Goal: Transaction & Acquisition: Purchase product/service

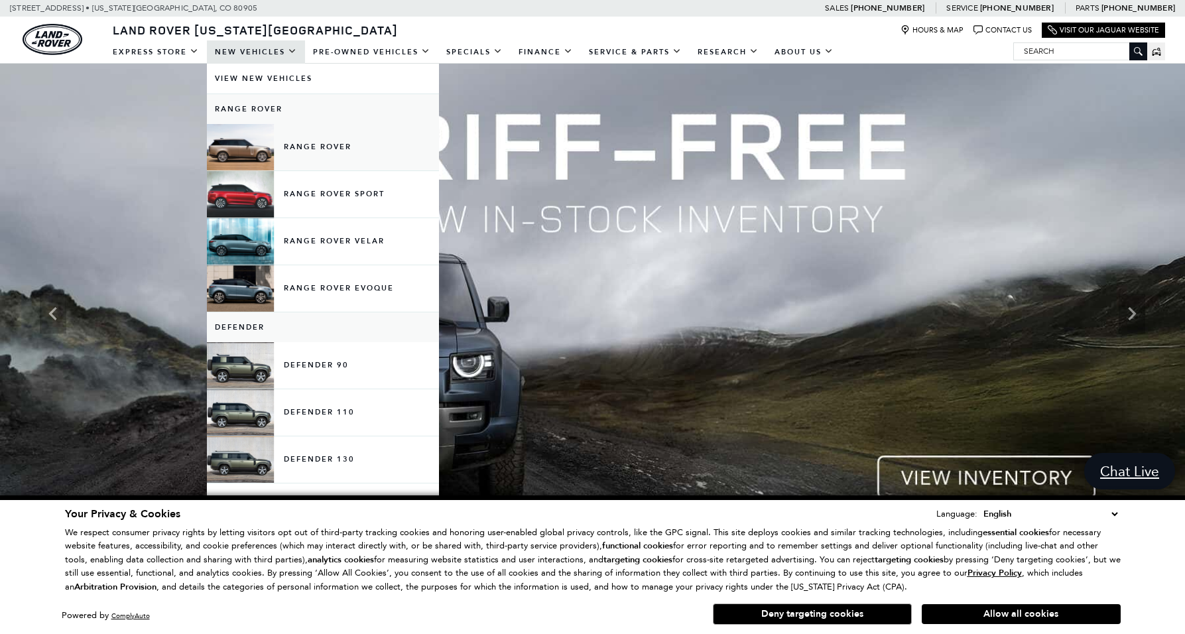
click at [255, 143] on link "Range Rover" at bounding box center [323, 147] width 232 height 46
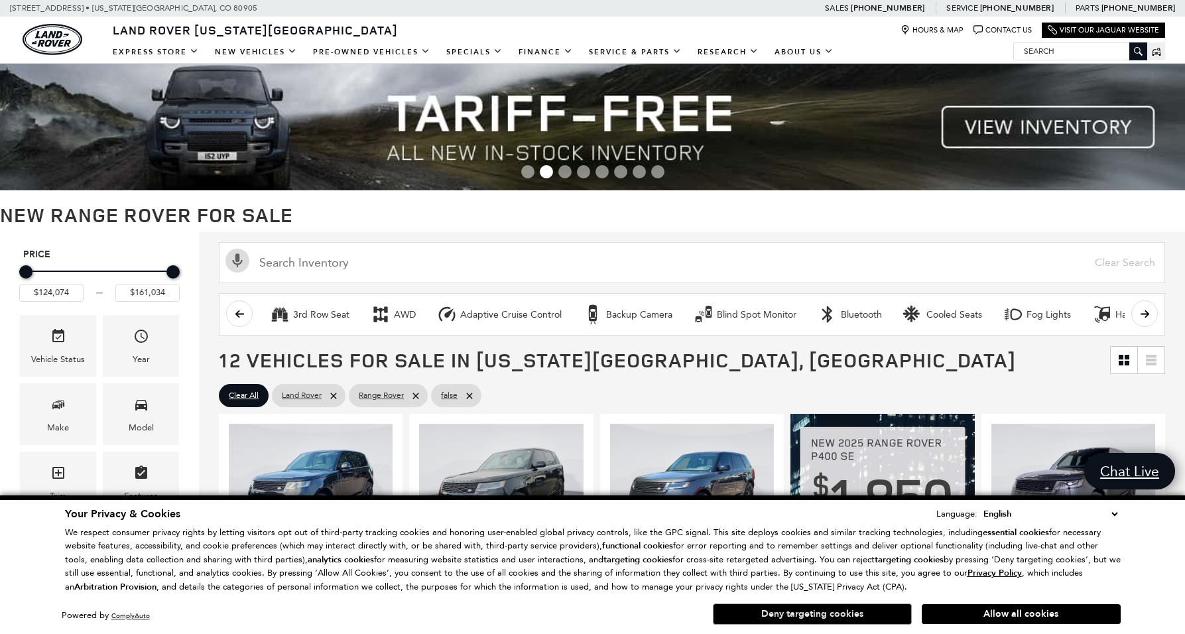
click at [823, 616] on button "Deny targeting cookies" at bounding box center [812, 614] width 199 height 21
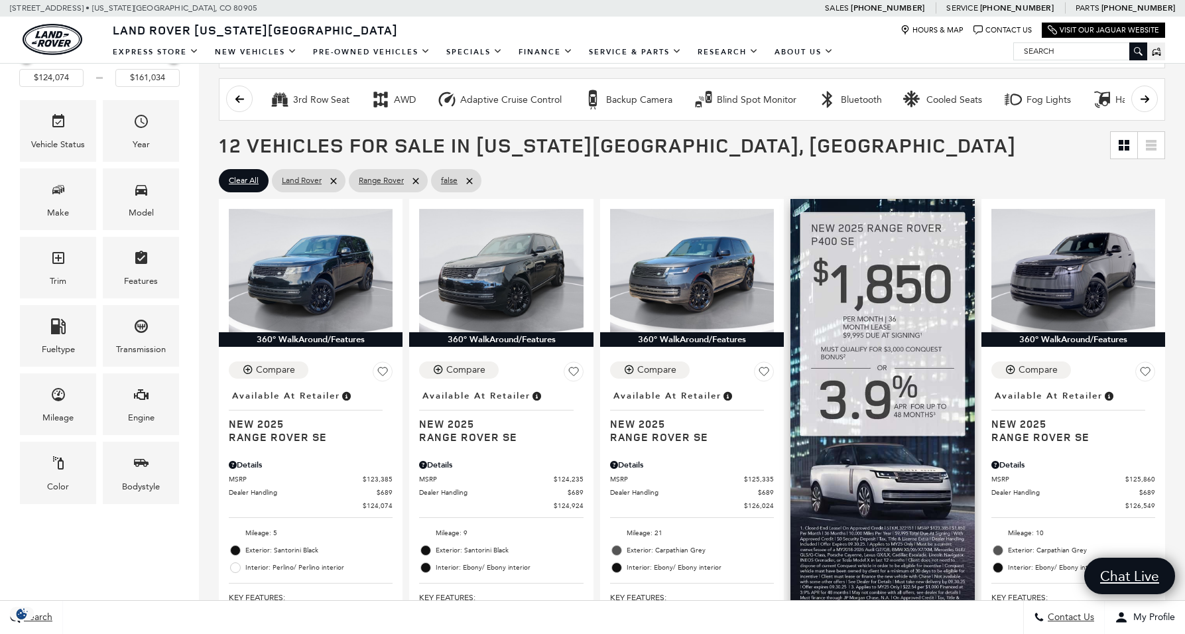
scroll to position [264, 0]
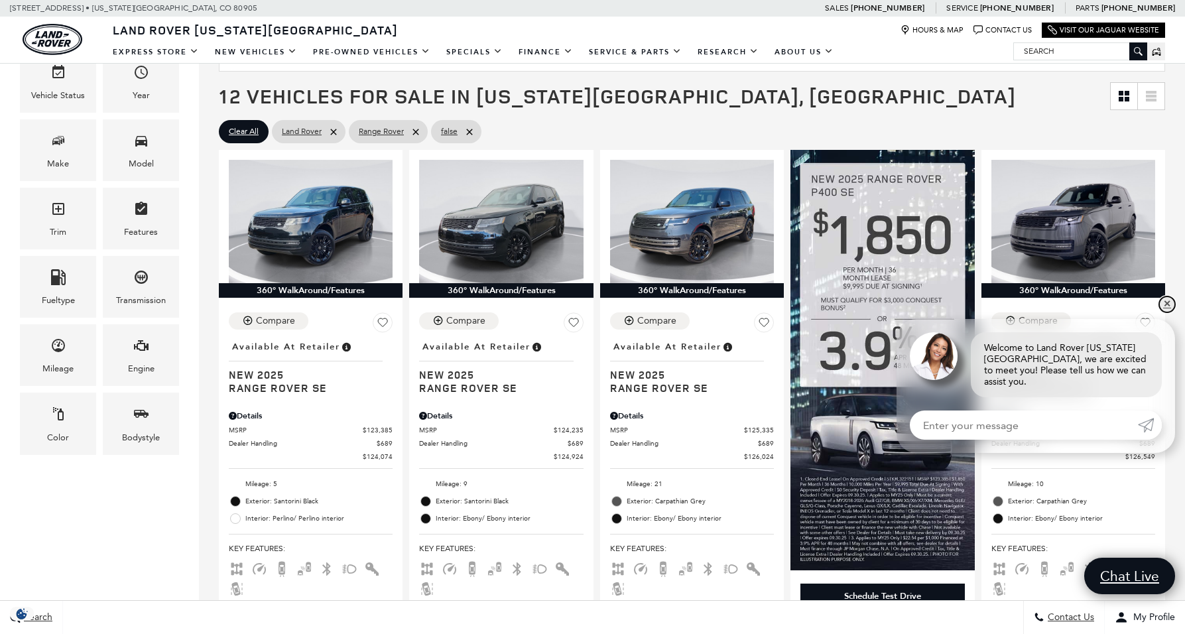
click at [1170, 312] on link "✕" at bounding box center [1168, 305] width 16 height 16
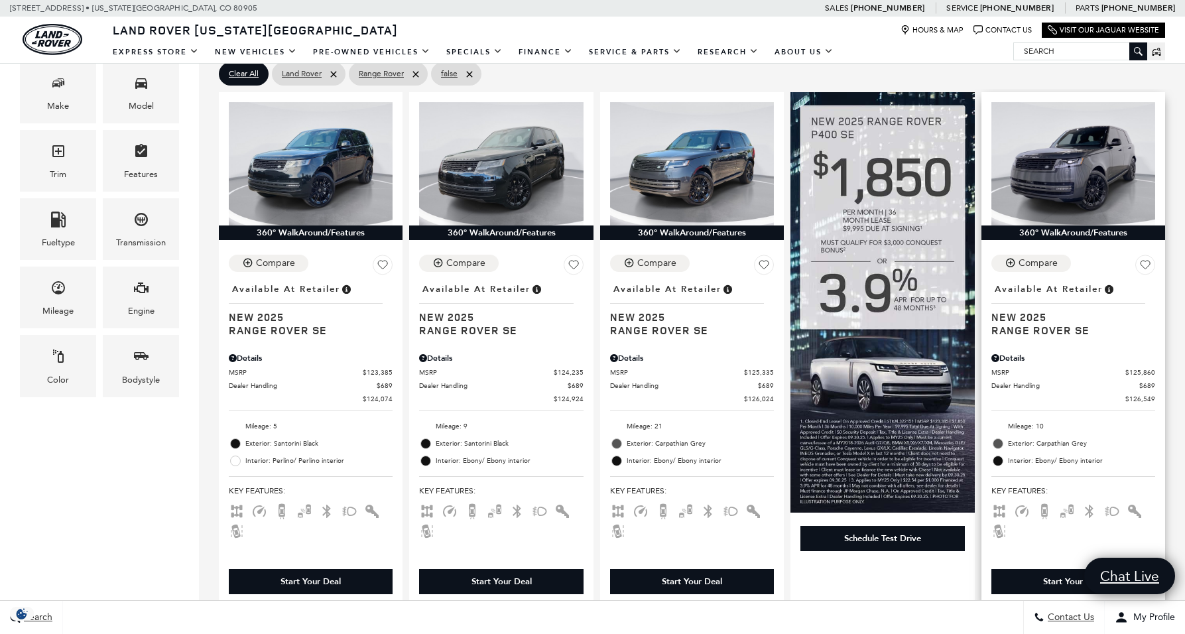
scroll to position [310, 0]
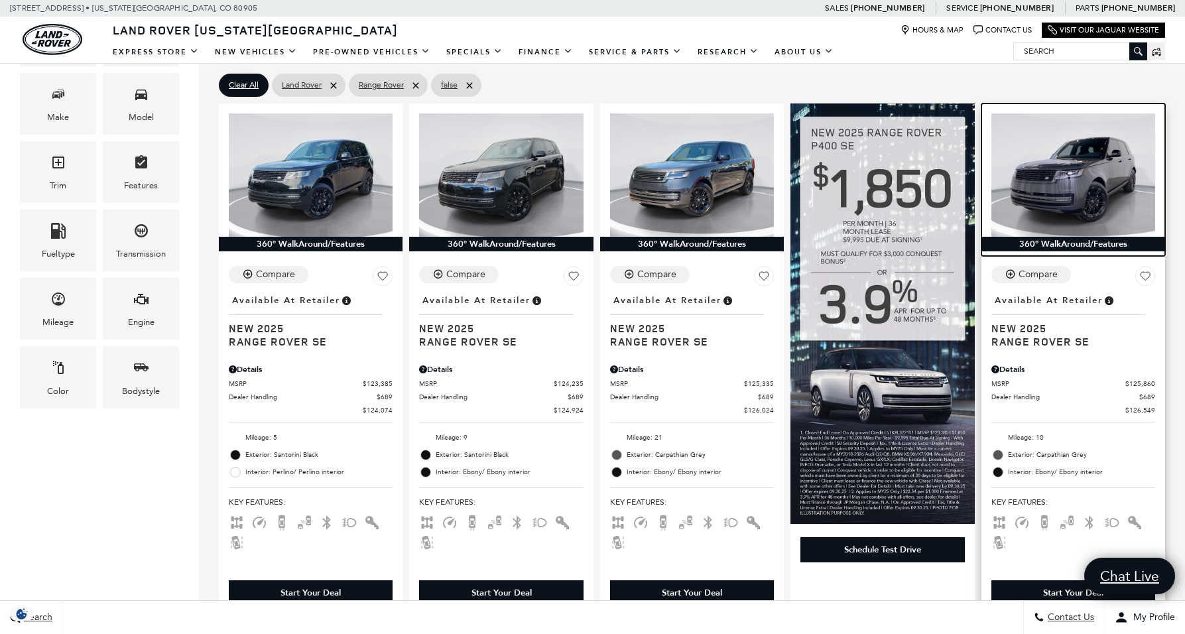
click at [1101, 179] on img at bounding box center [1074, 174] width 164 height 123
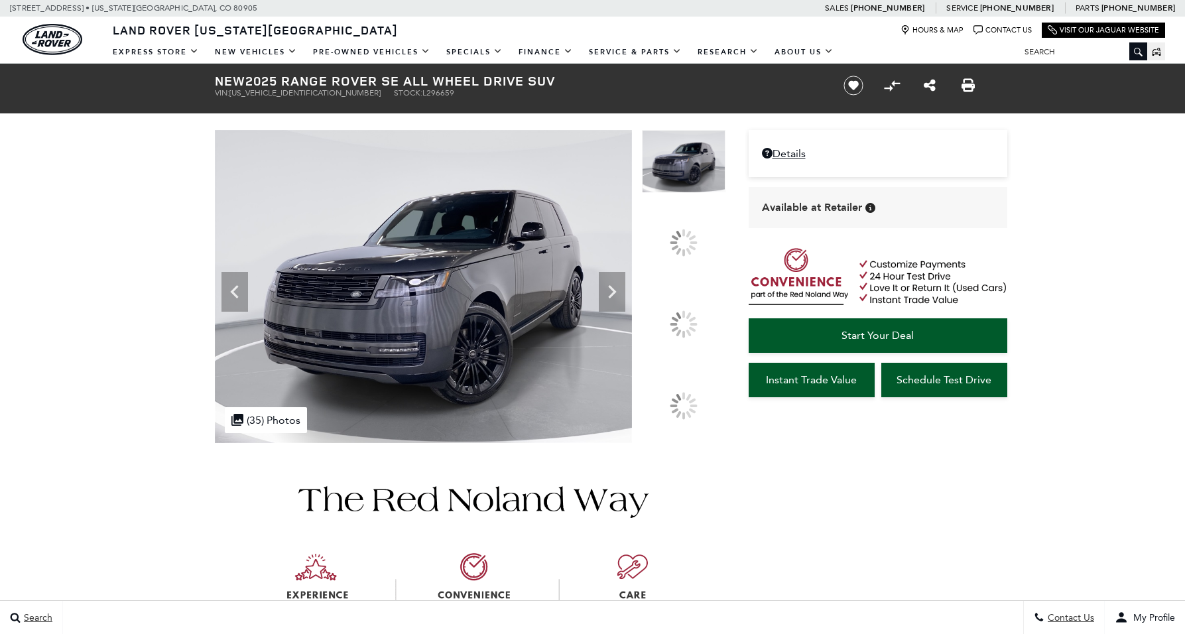
click at [691, 322] on div at bounding box center [684, 324] width 28 height 28
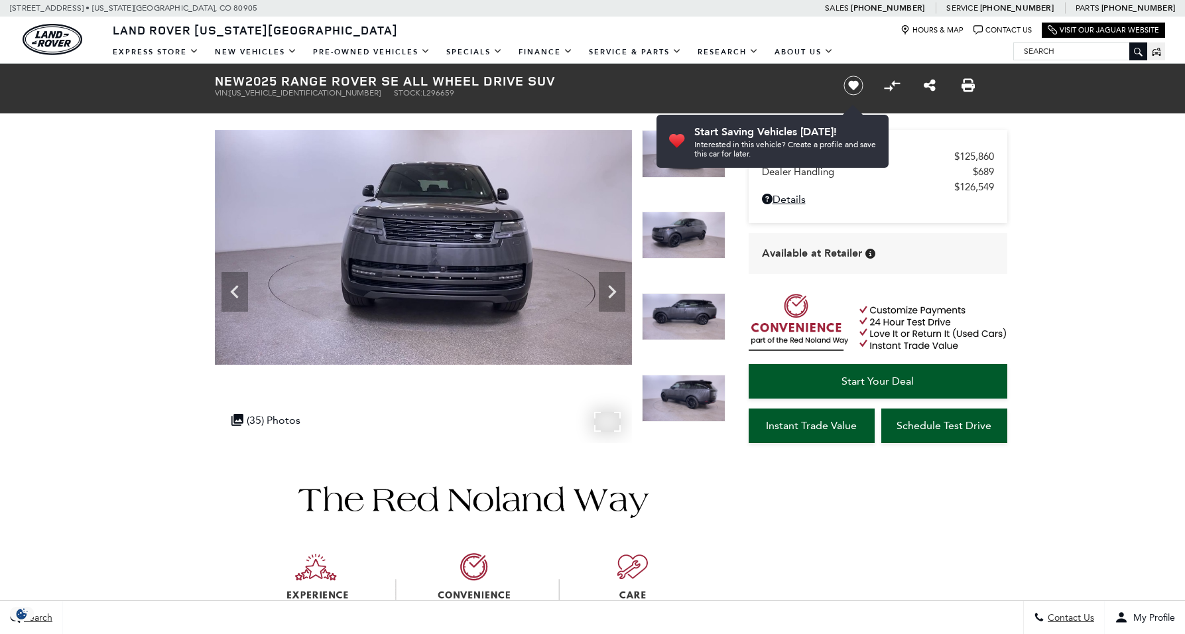
click at [574, 280] on img at bounding box center [423, 247] width 417 height 235
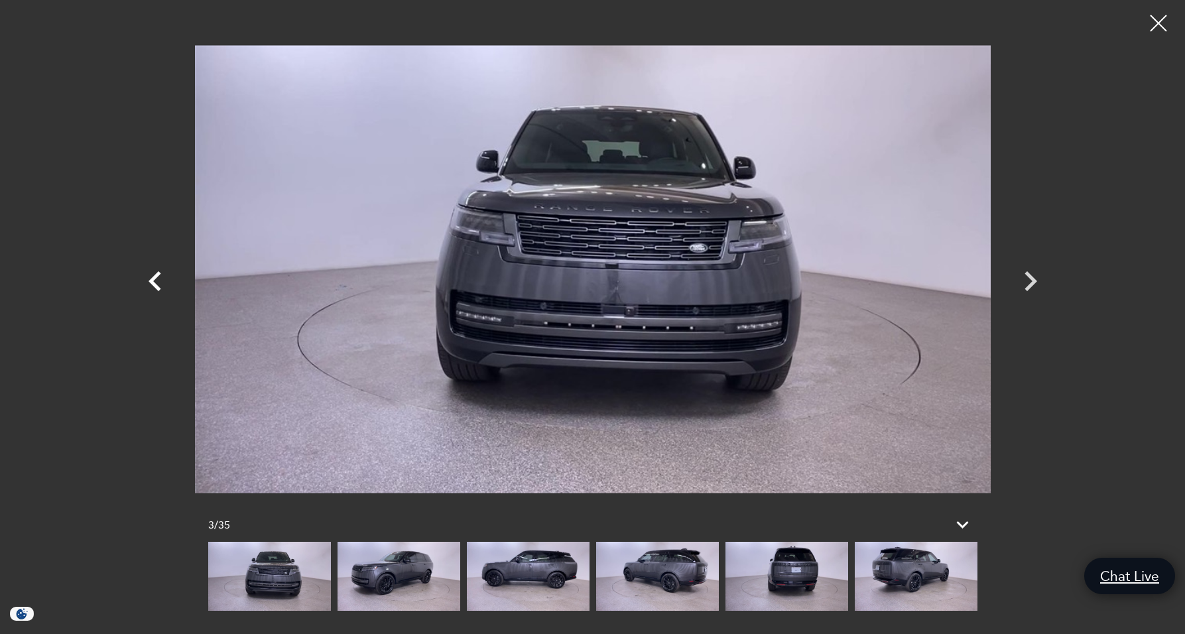
click at [152, 276] on icon "Previous" at bounding box center [155, 281] width 40 height 40
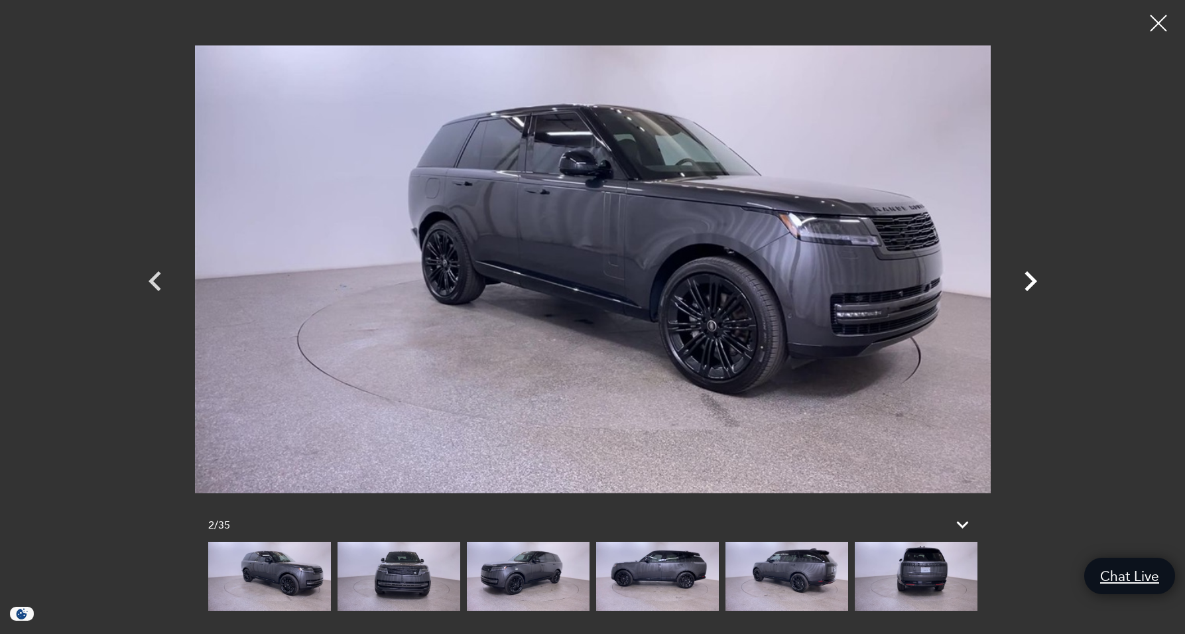
click at [1029, 283] on icon "Next" at bounding box center [1031, 281] width 40 height 40
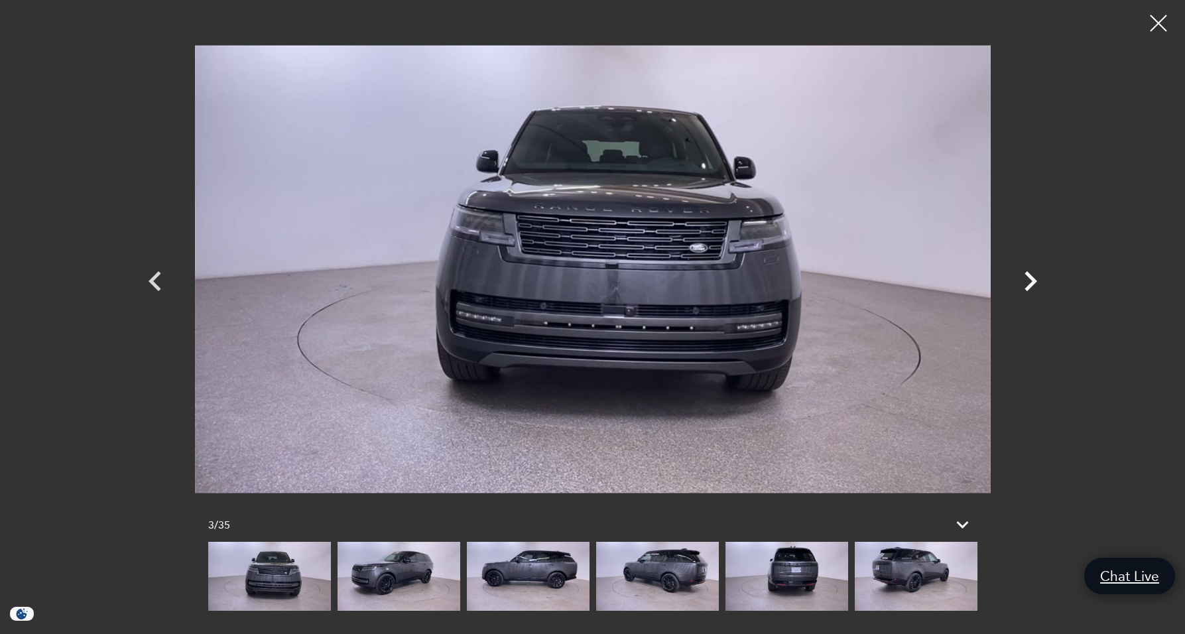
click at [1029, 283] on icon "Next" at bounding box center [1031, 281] width 40 height 40
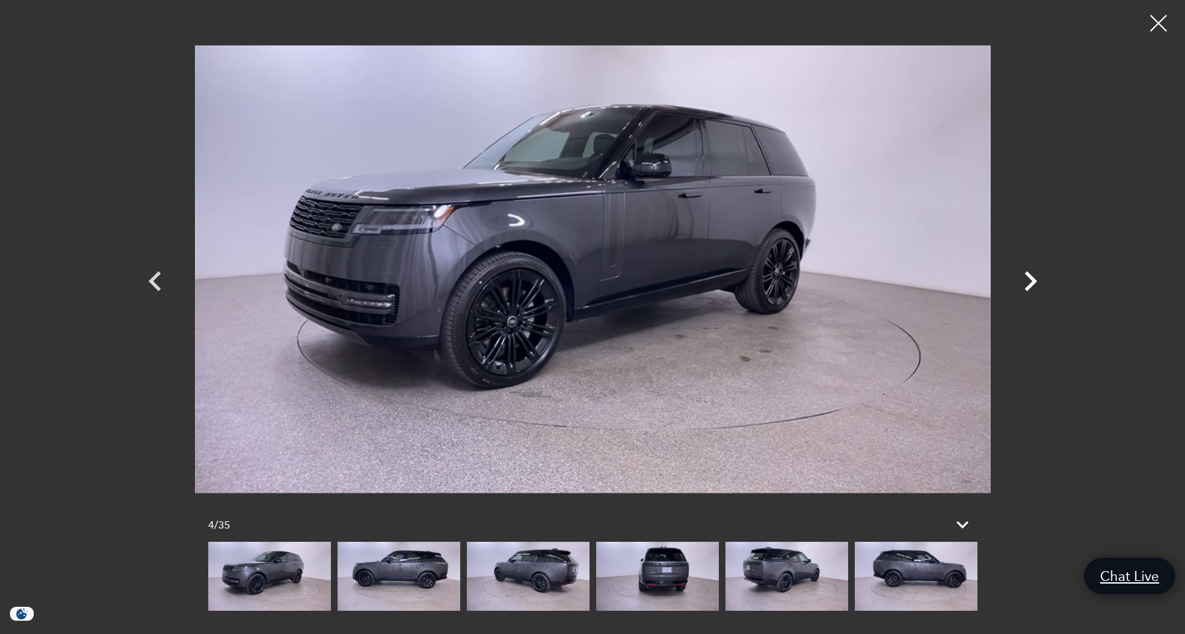
click at [1029, 283] on icon "Next" at bounding box center [1031, 281] width 40 height 40
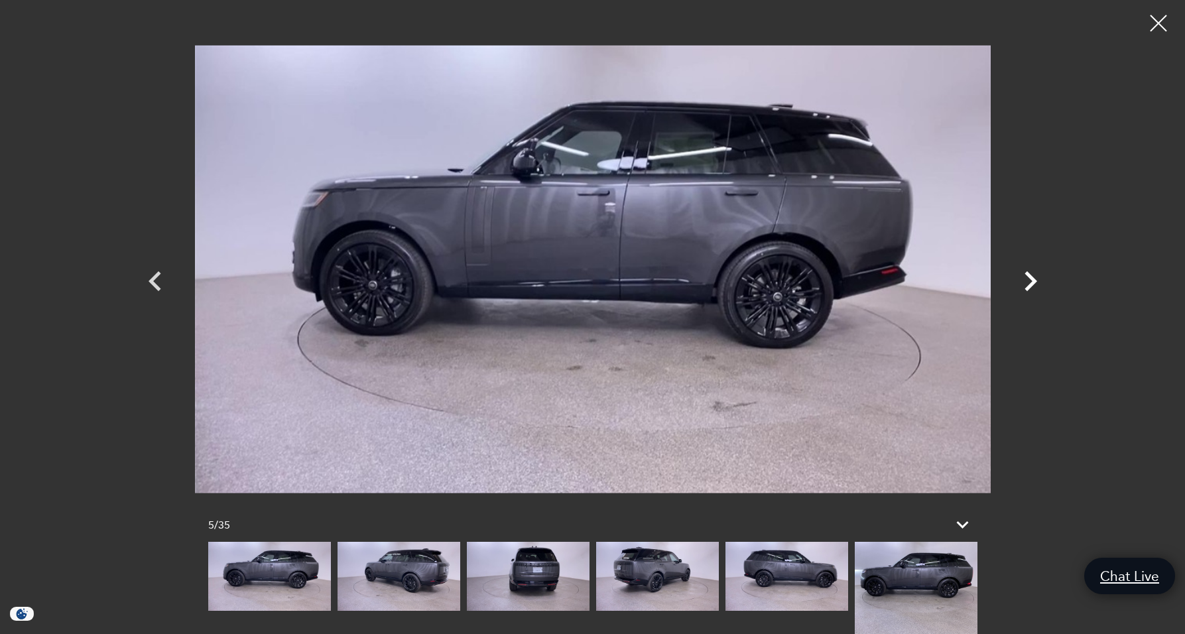
click at [1029, 283] on icon "Next" at bounding box center [1031, 281] width 40 height 40
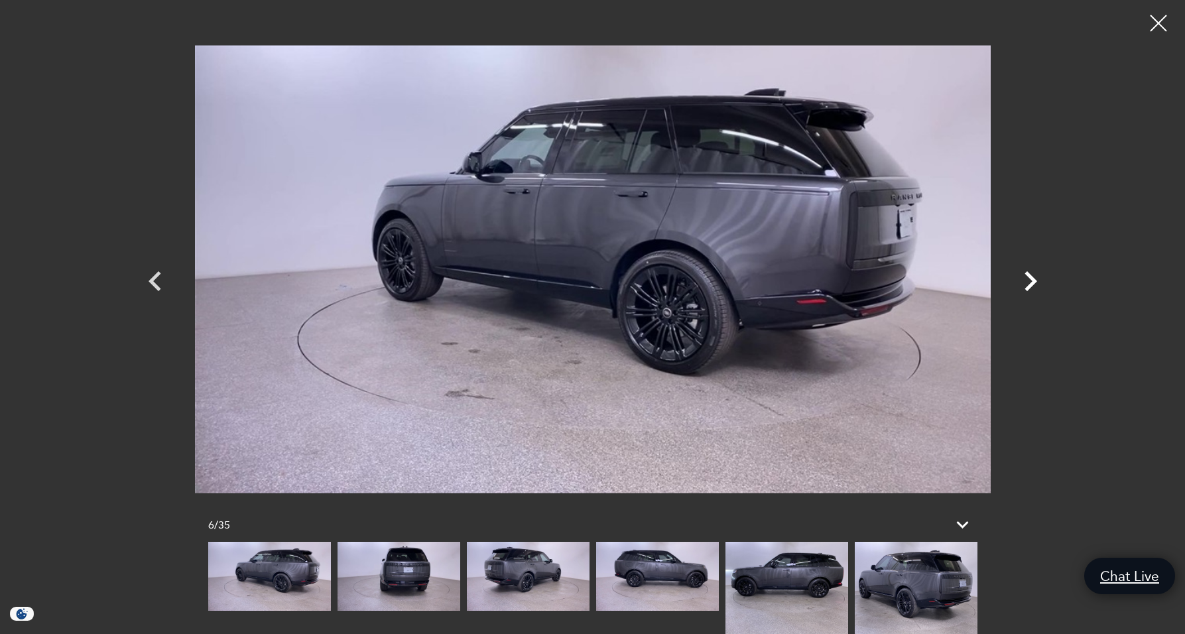
click at [1029, 283] on icon "Next" at bounding box center [1031, 281] width 40 height 40
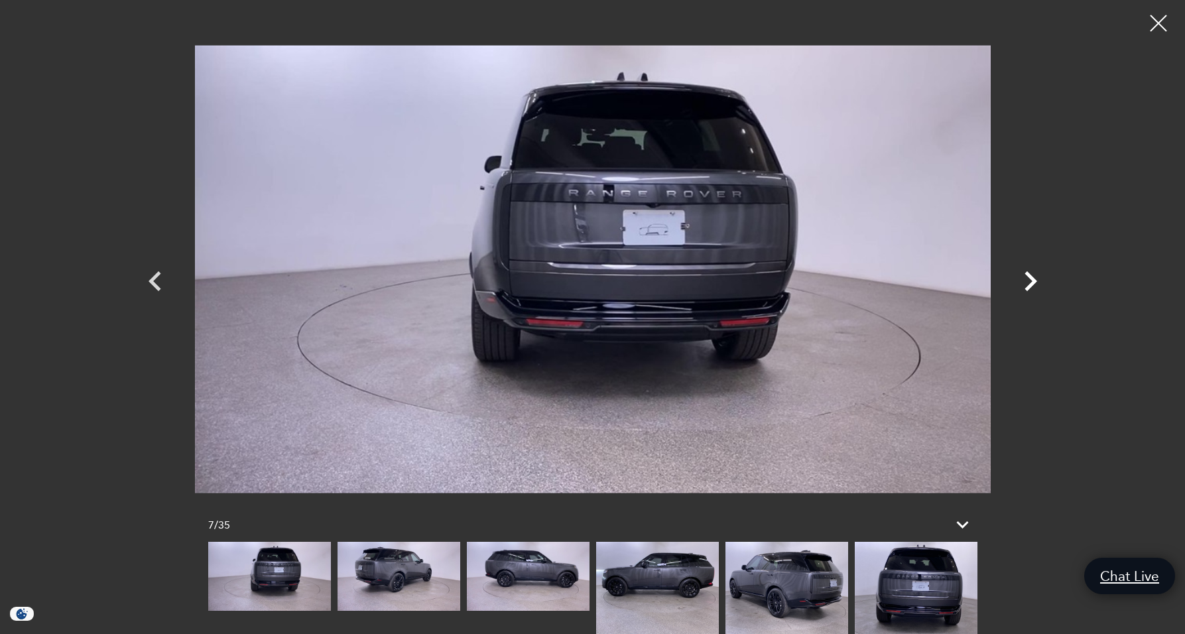
click at [1029, 283] on icon "Next" at bounding box center [1031, 281] width 40 height 40
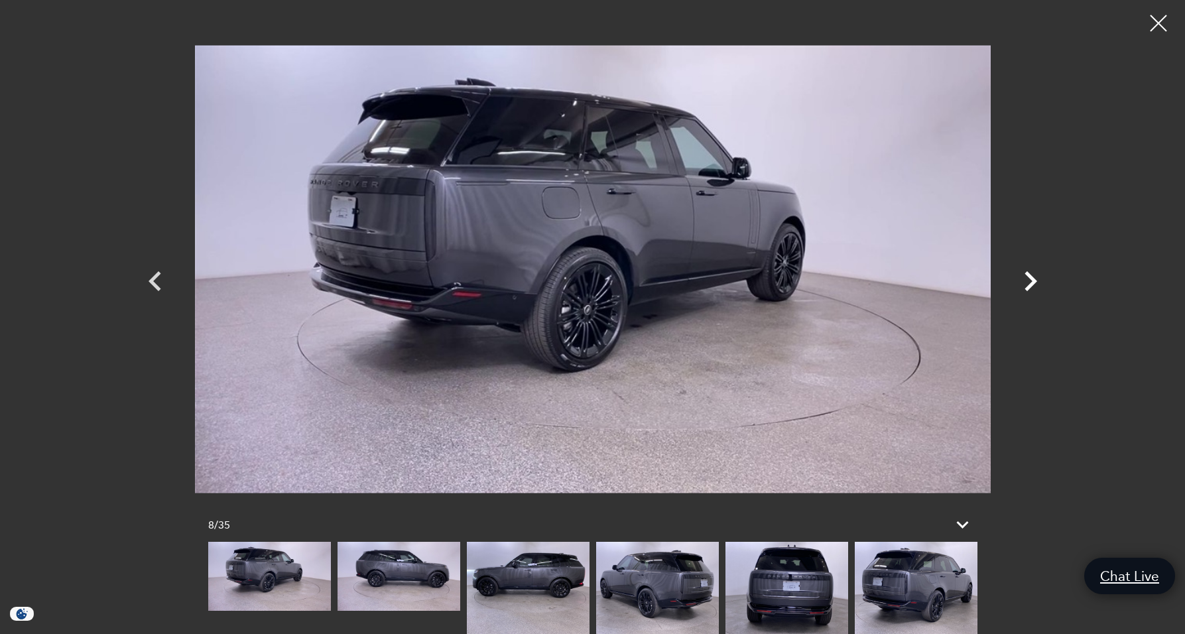
click at [1029, 283] on icon "Next" at bounding box center [1031, 281] width 40 height 40
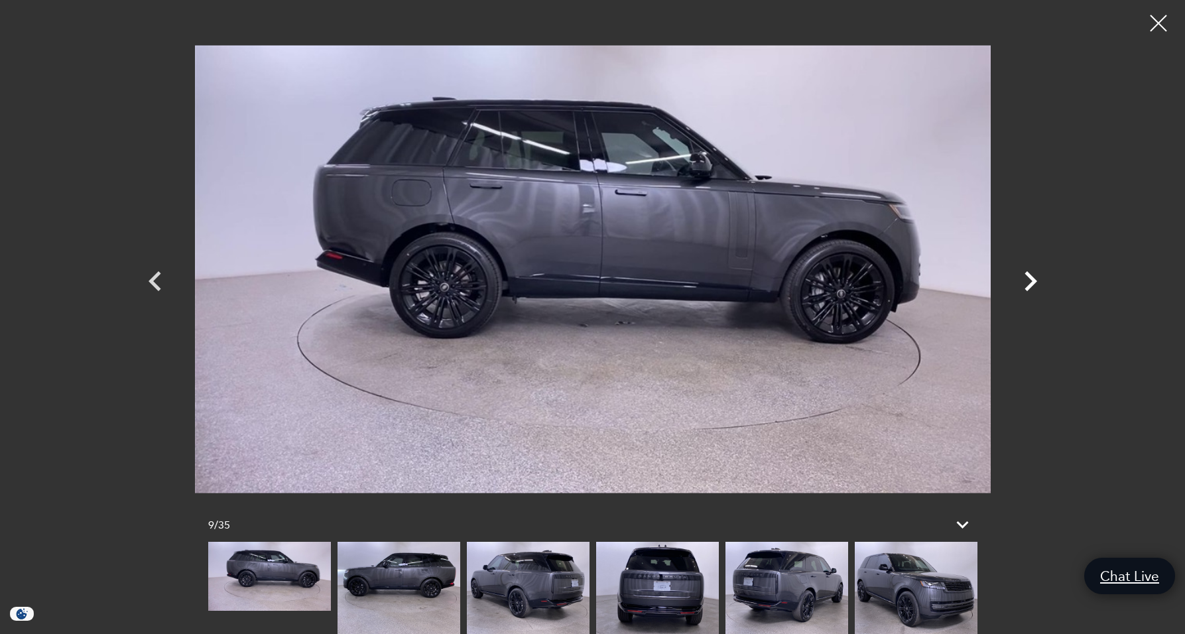
click at [1029, 283] on icon "Next" at bounding box center [1031, 281] width 40 height 40
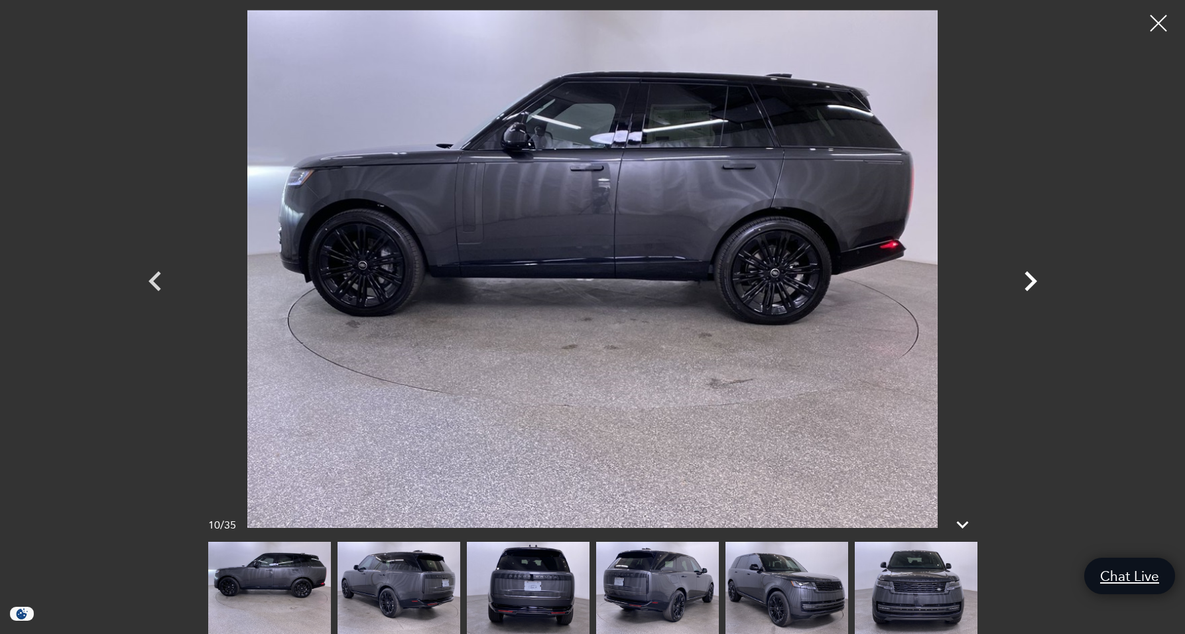
click at [1029, 283] on icon "Next" at bounding box center [1031, 281] width 40 height 40
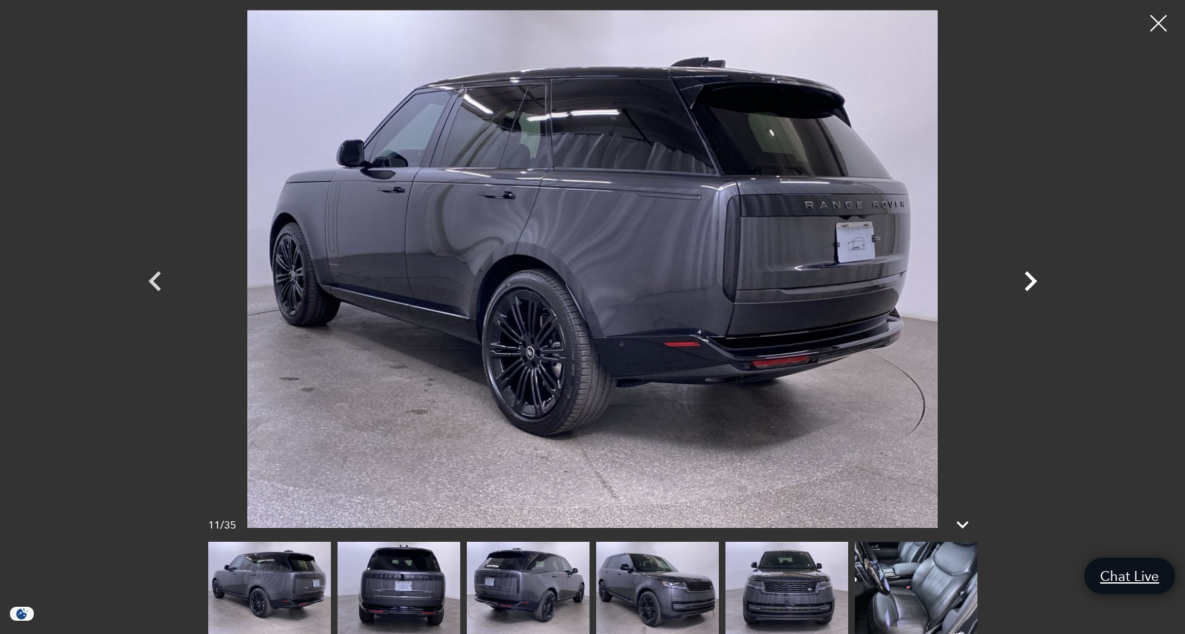
click at [1029, 283] on icon "Next" at bounding box center [1031, 281] width 40 height 40
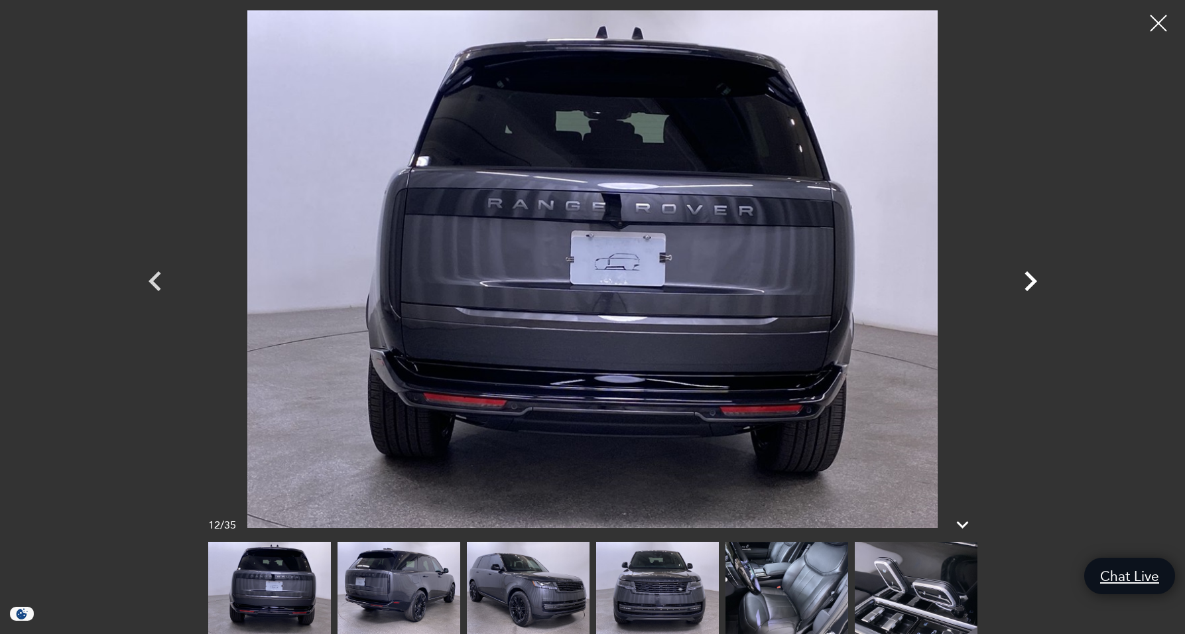
click at [1029, 283] on icon "Next" at bounding box center [1031, 281] width 40 height 40
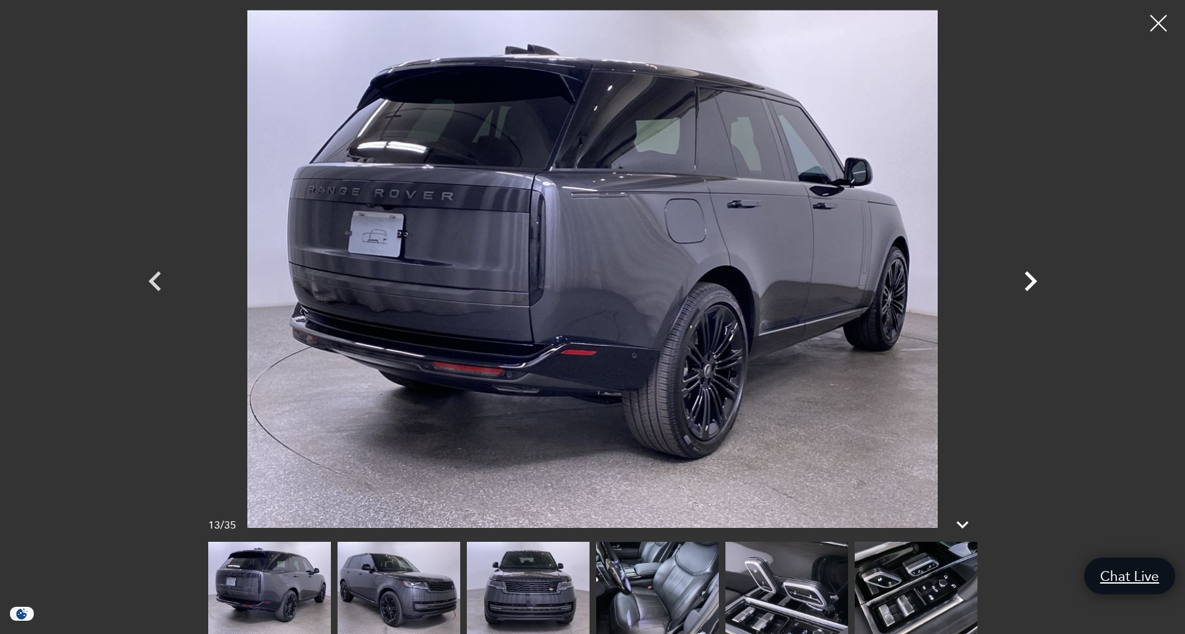
click at [1029, 283] on icon "Next" at bounding box center [1031, 281] width 40 height 40
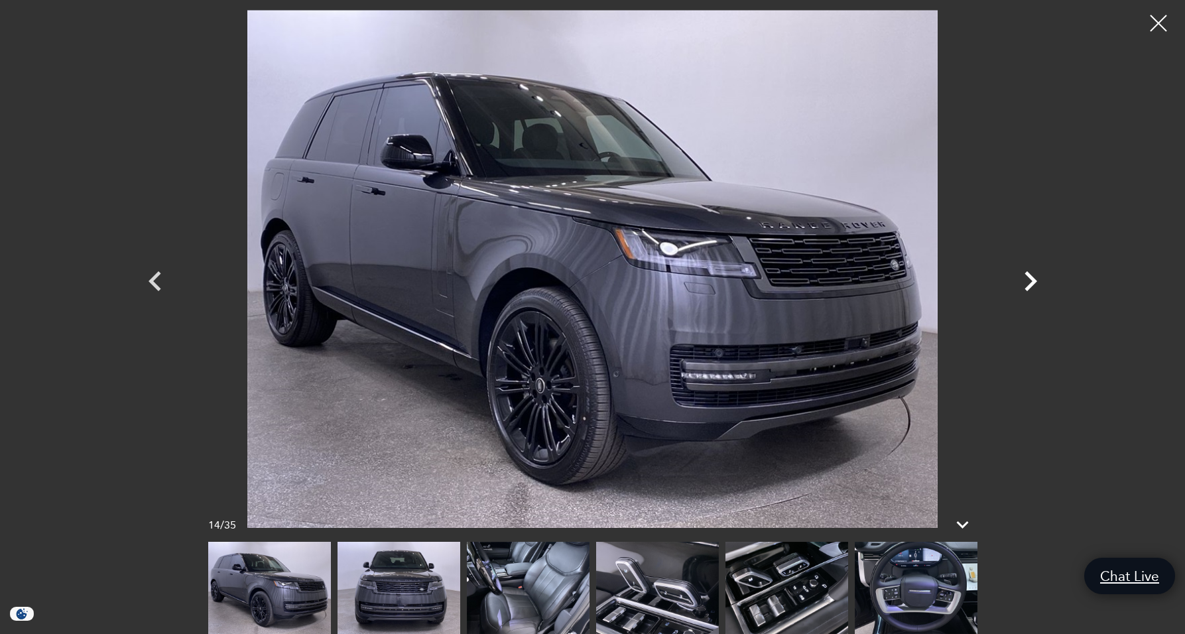
click at [1029, 283] on icon "Next" at bounding box center [1031, 281] width 40 height 40
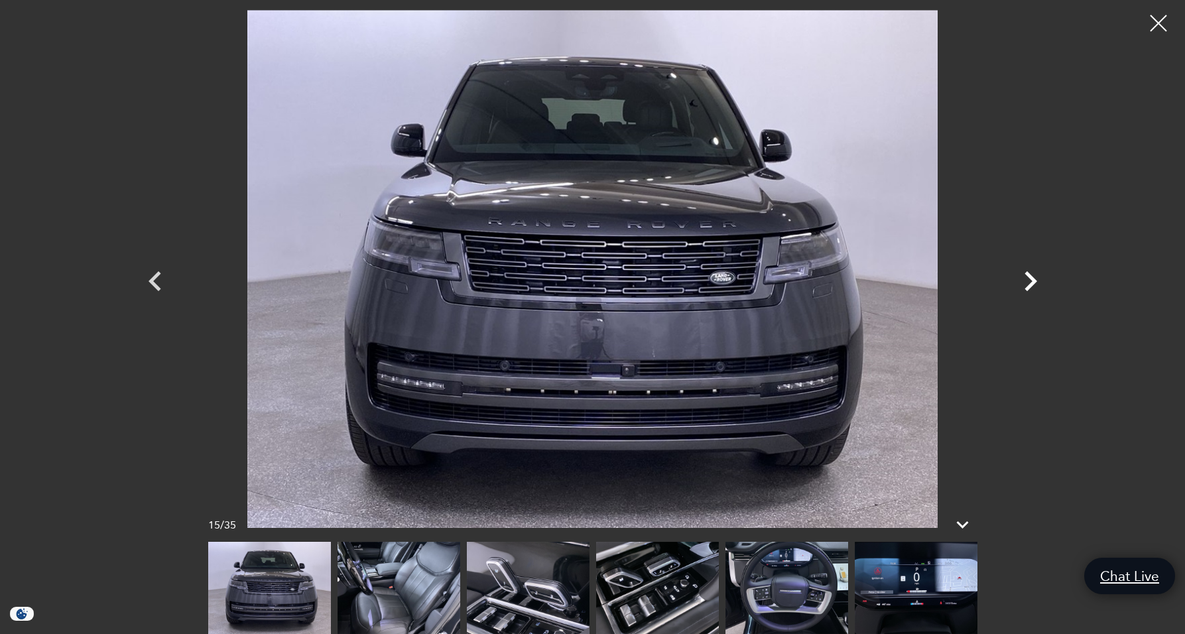
click at [1029, 283] on icon "Next" at bounding box center [1031, 281] width 40 height 40
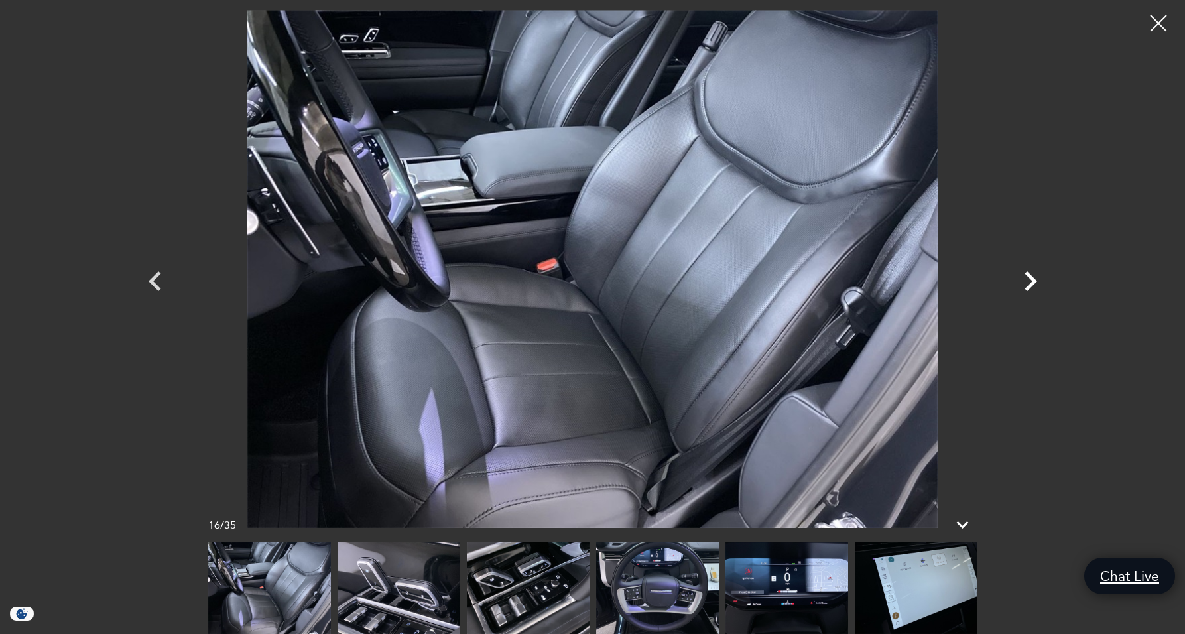
click at [1029, 283] on icon "Next" at bounding box center [1031, 281] width 40 height 40
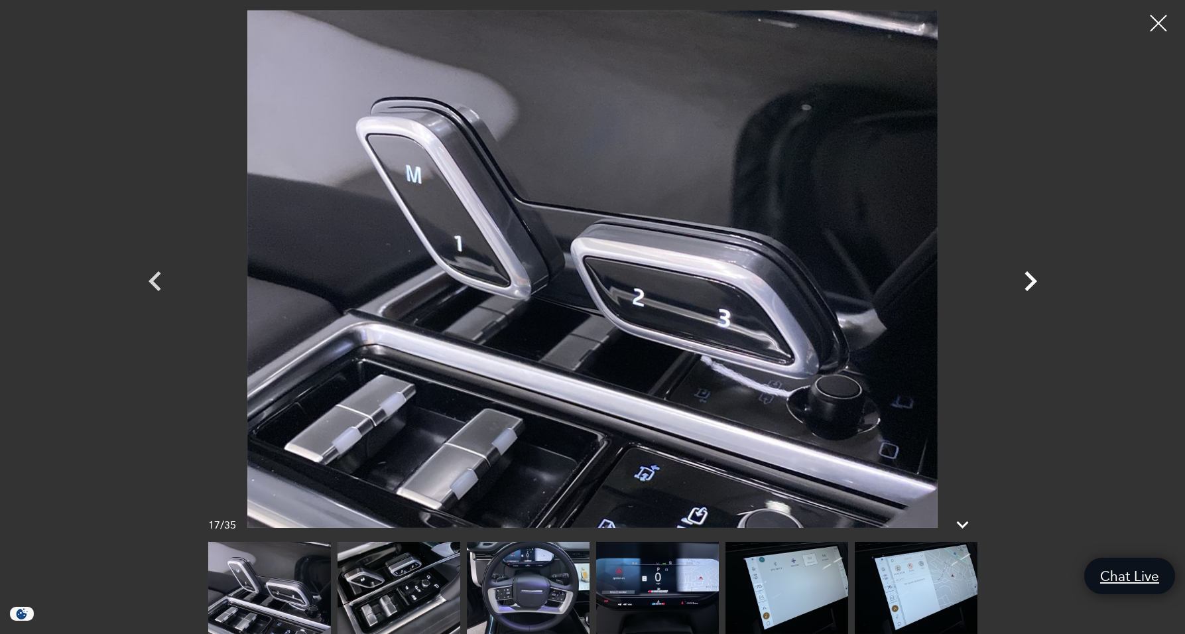
click at [1029, 283] on icon "Next" at bounding box center [1031, 281] width 40 height 40
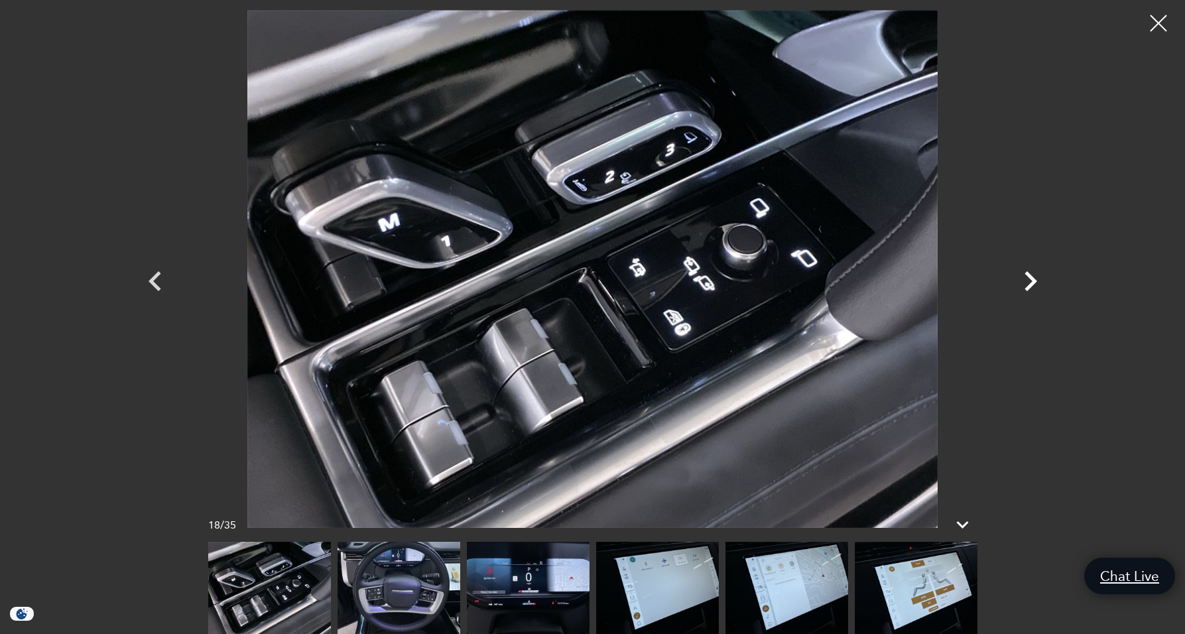
click at [1029, 283] on icon "Next" at bounding box center [1031, 281] width 40 height 40
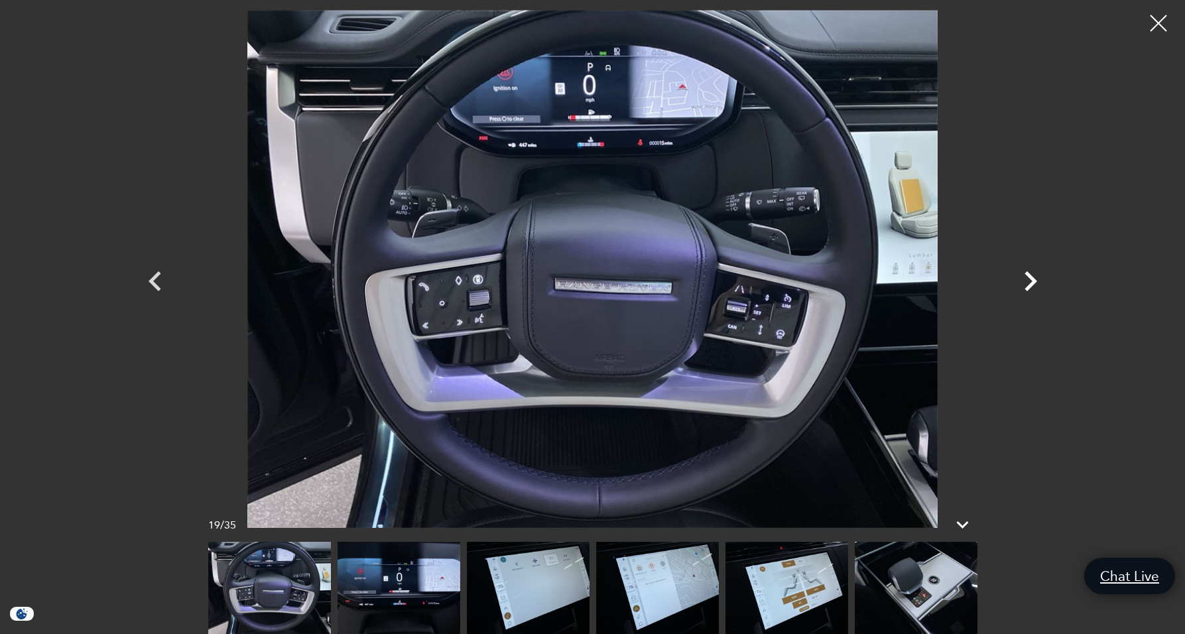
click at [1029, 283] on icon "Next" at bounding box center [1031, 281] width 40 height 40
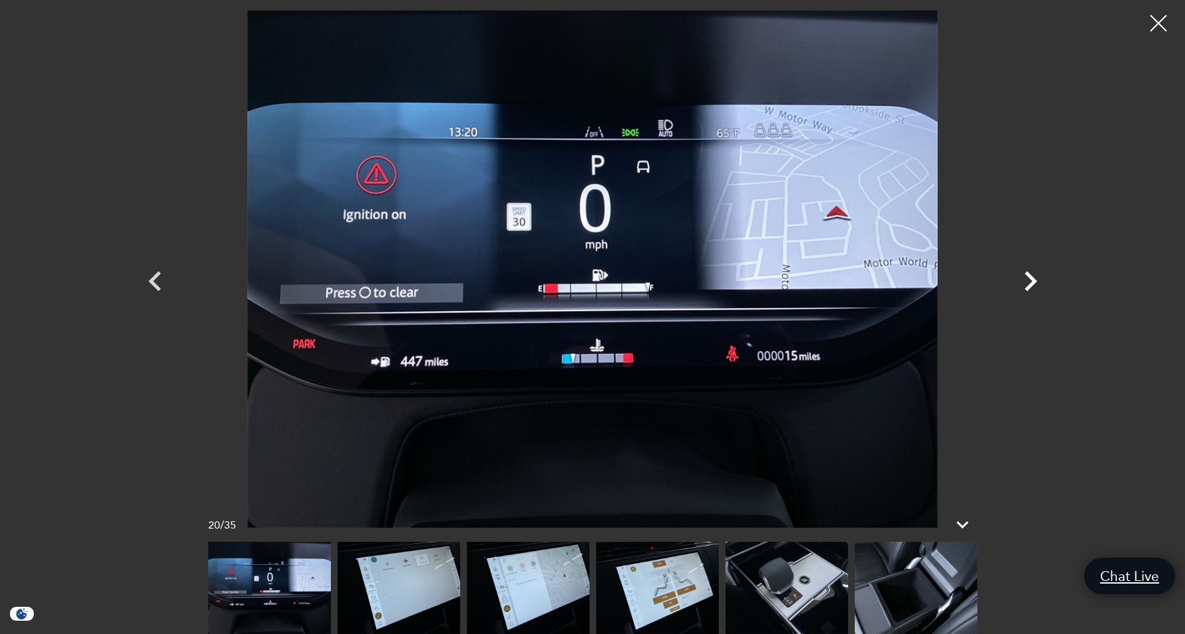
click at [1029, 283] on icon "Next" at bounding box center [1031, 281] width 40 height 40
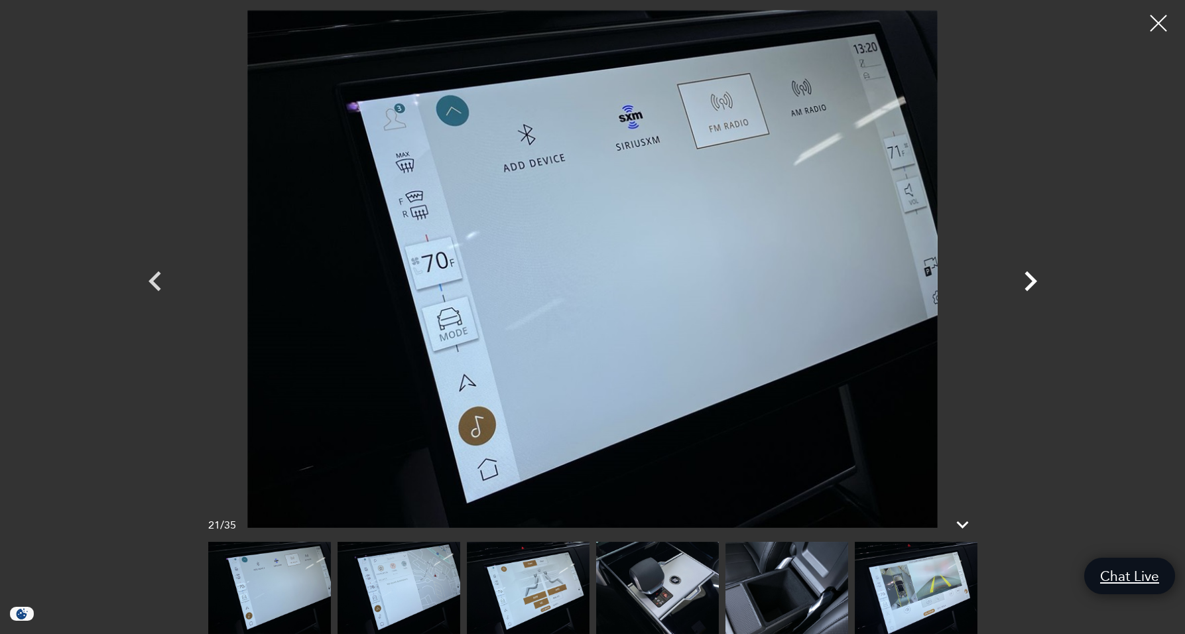
click at [1029, 283] on icon "Next" at bounding box center [1031, 281] width 40 height 40
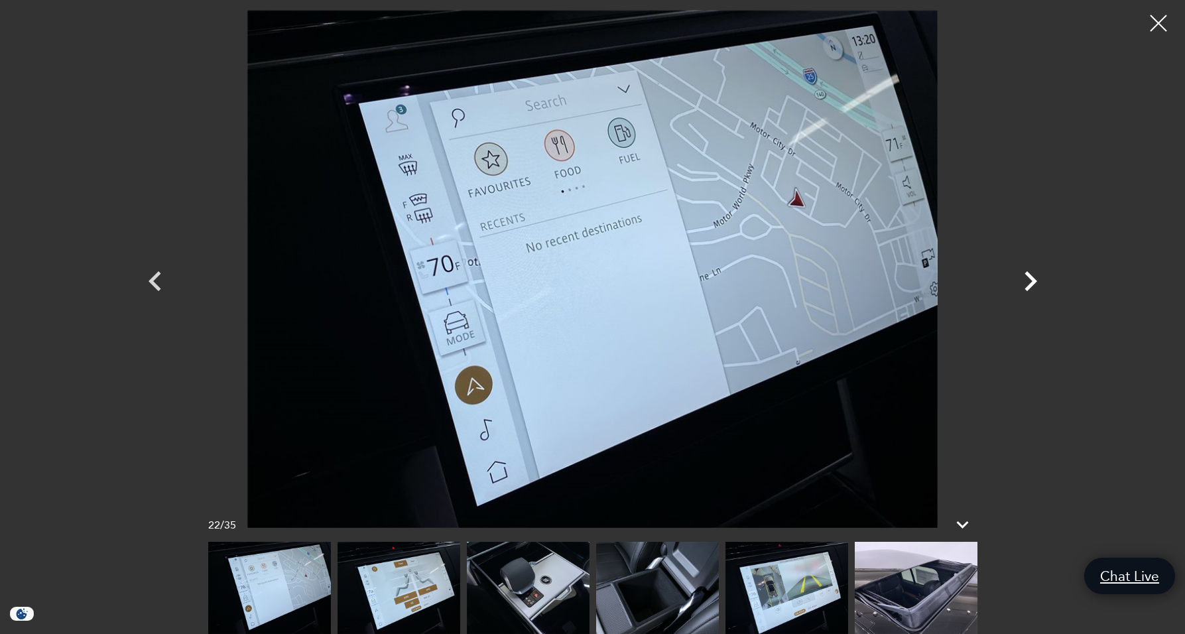
click at [1029, 283] on icon "Next" at bounding box center [1031, 281] width 40 height 40
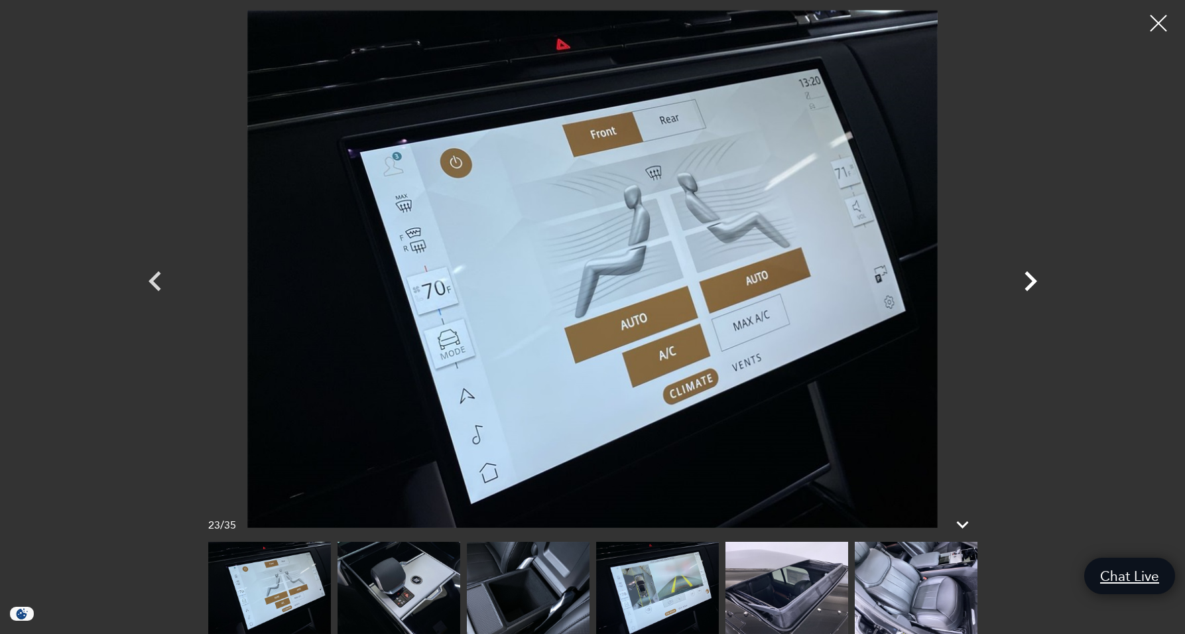
click at [1029, 283] on icon "Next" at bounding box center [1031, 281] width 40 height 40
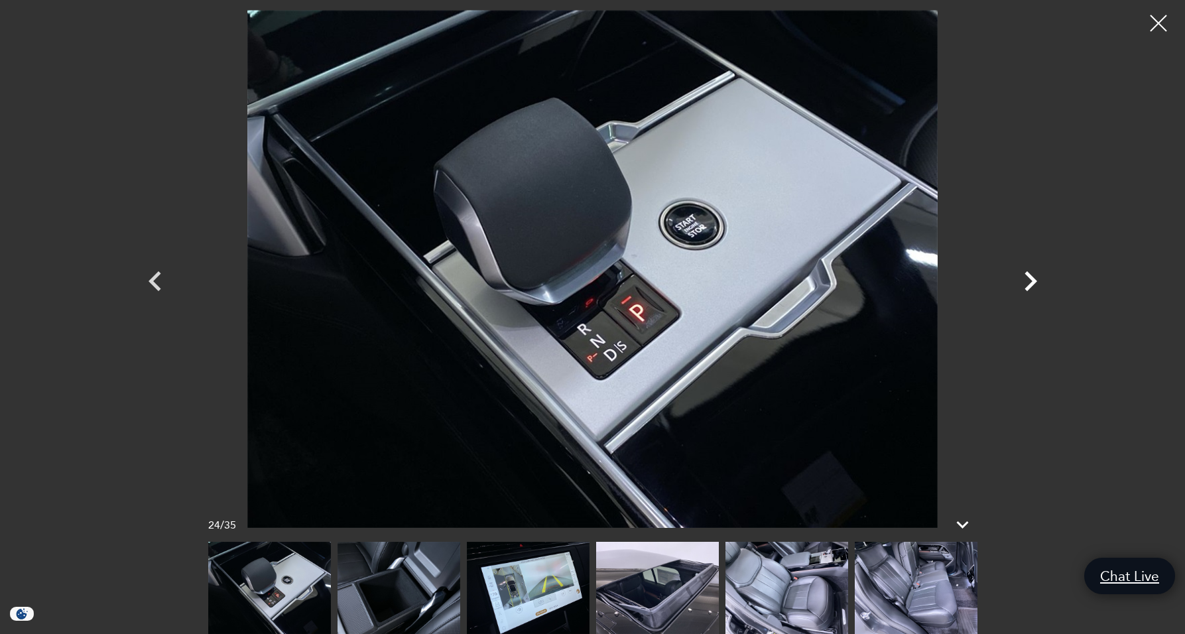
click at [1029, 283] on icon "Next" at bounding box center [1031, 281] width 40 height 40
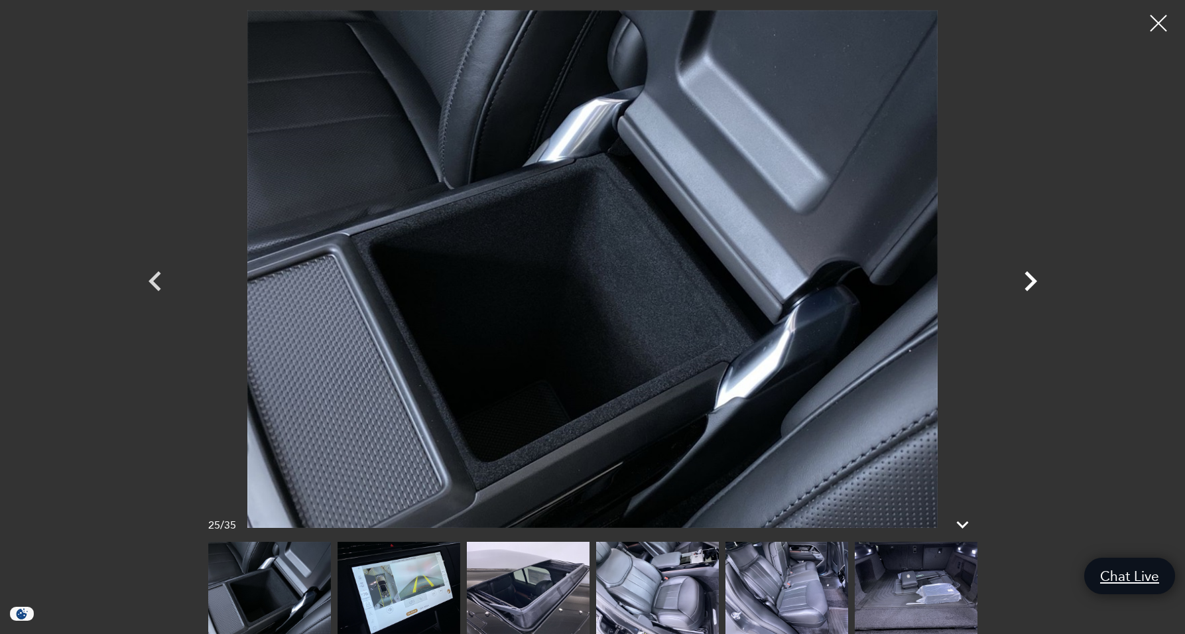
click at [1029, 283] on icon "Next" at bounding box center [1031, 281] width 40 height 40
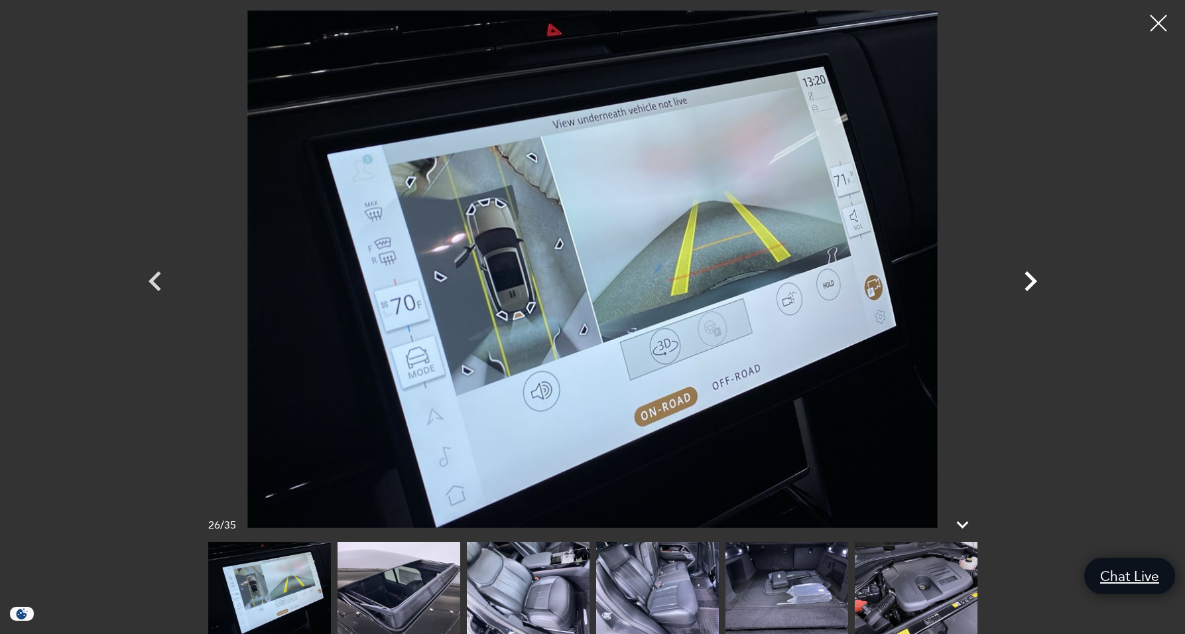
click at [1029, 283] on icon "Next" at bounding box center [1031, 281] width 40 height 40
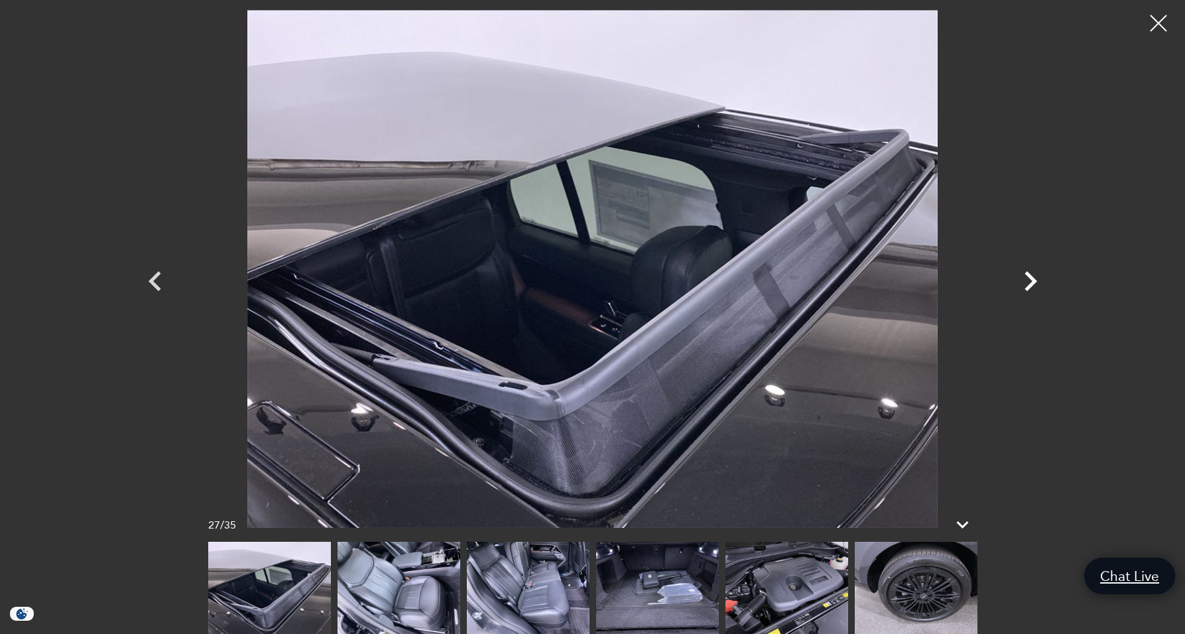
click at [1029, 283] on icon "Next" at bounding box center [1031, 281] width 40 height 40
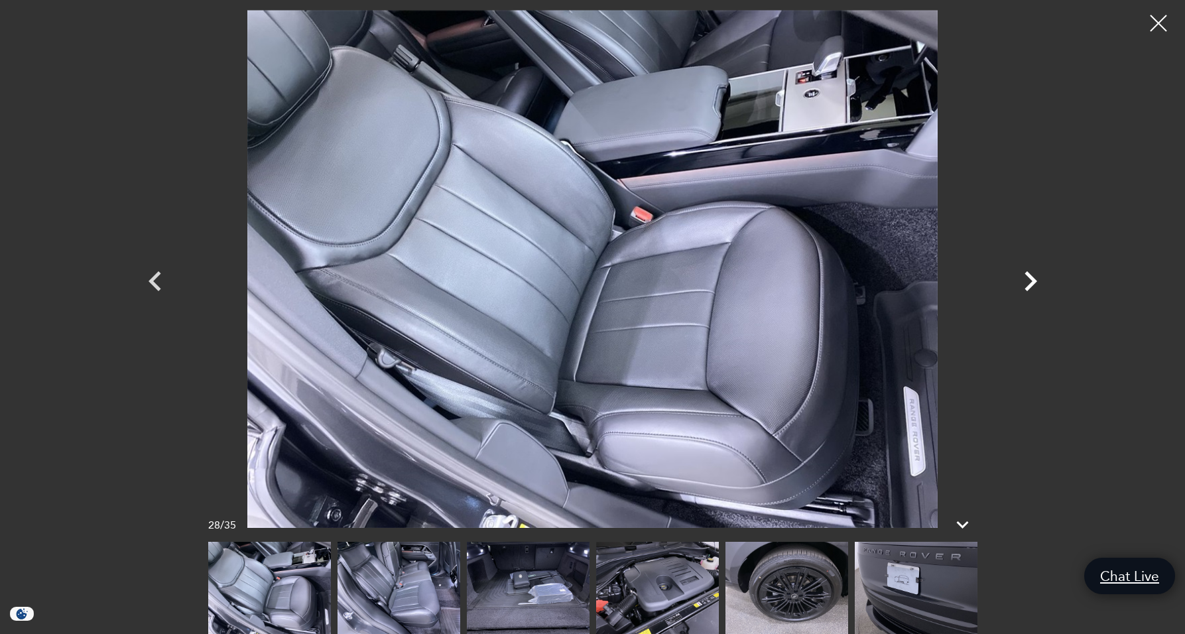
click at [1029, 283] on icon "Next" at bounding box center [1031, 281] width 40 height 40
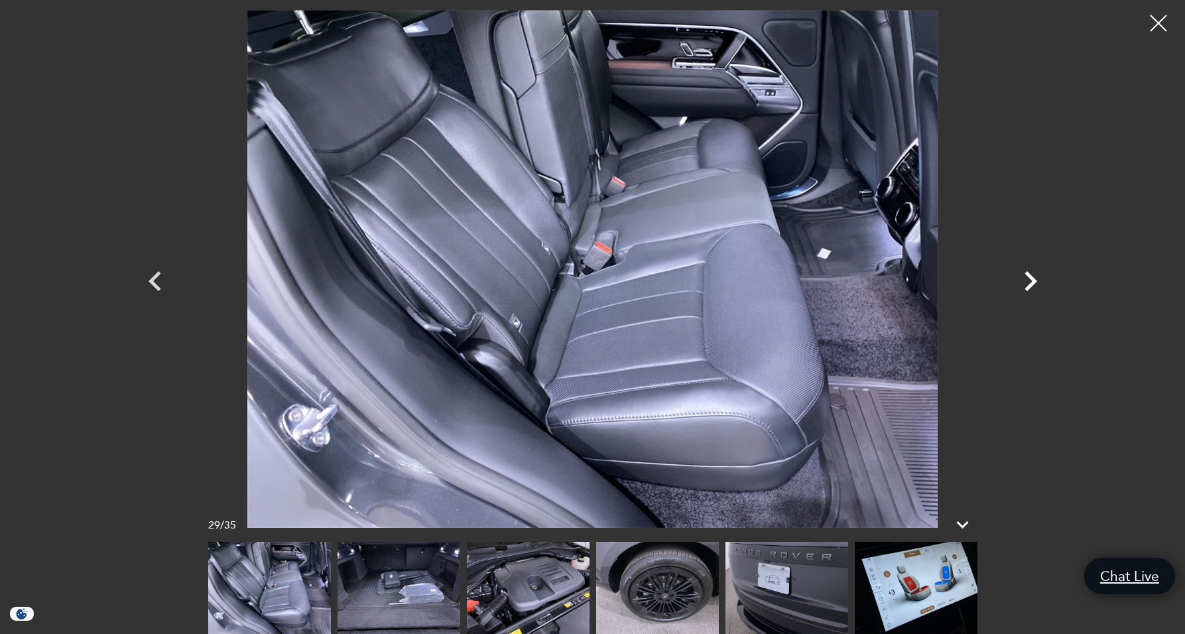
click at [1029, 283] on icon "Next" at bounding box center [1031, 281] width 40 height 40
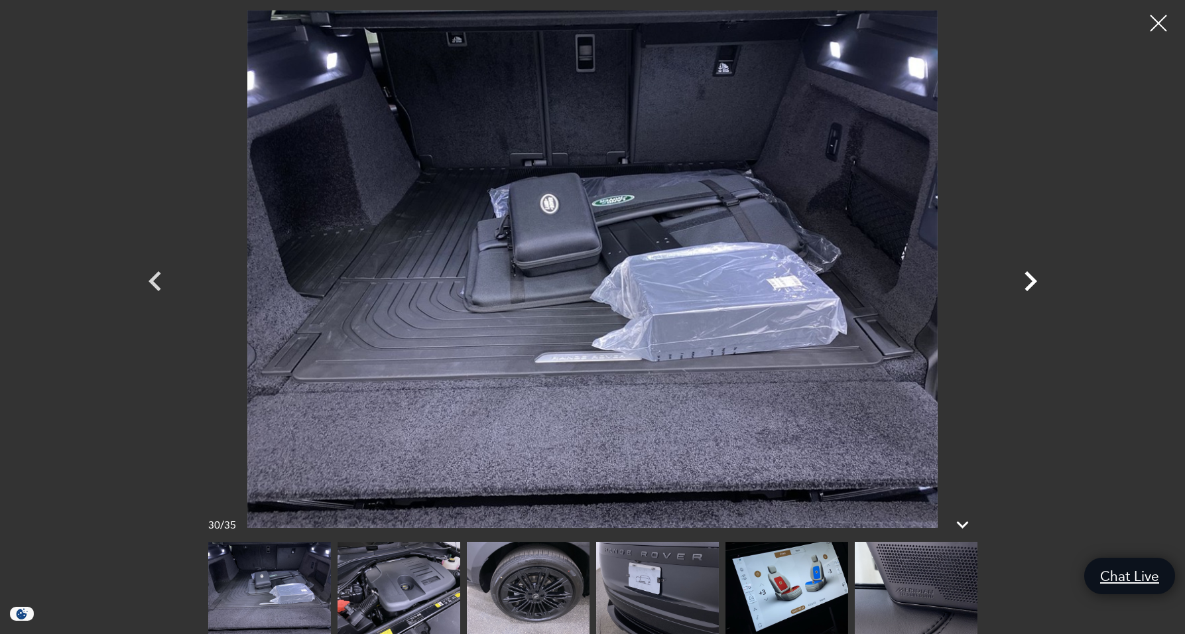
click at [1029, 283] on icon "Next" at bounding box center [1031, 281] width 40 height 40
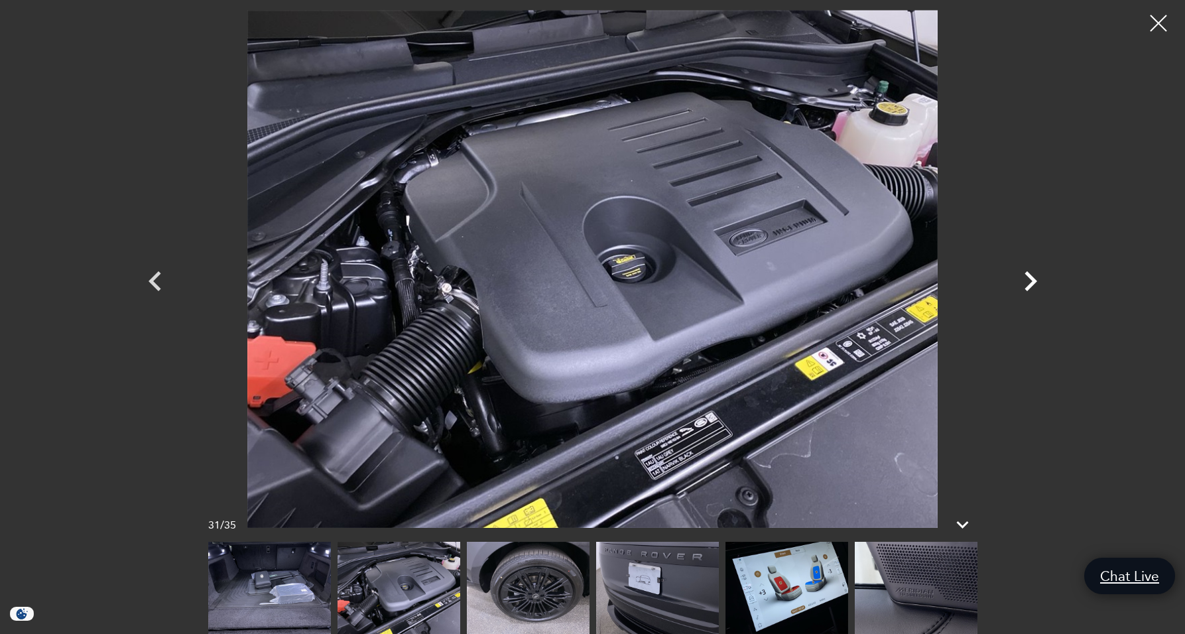
click at [1029, 283] on icon "Next" at bounding box center [1031, 281] width 40 height 40
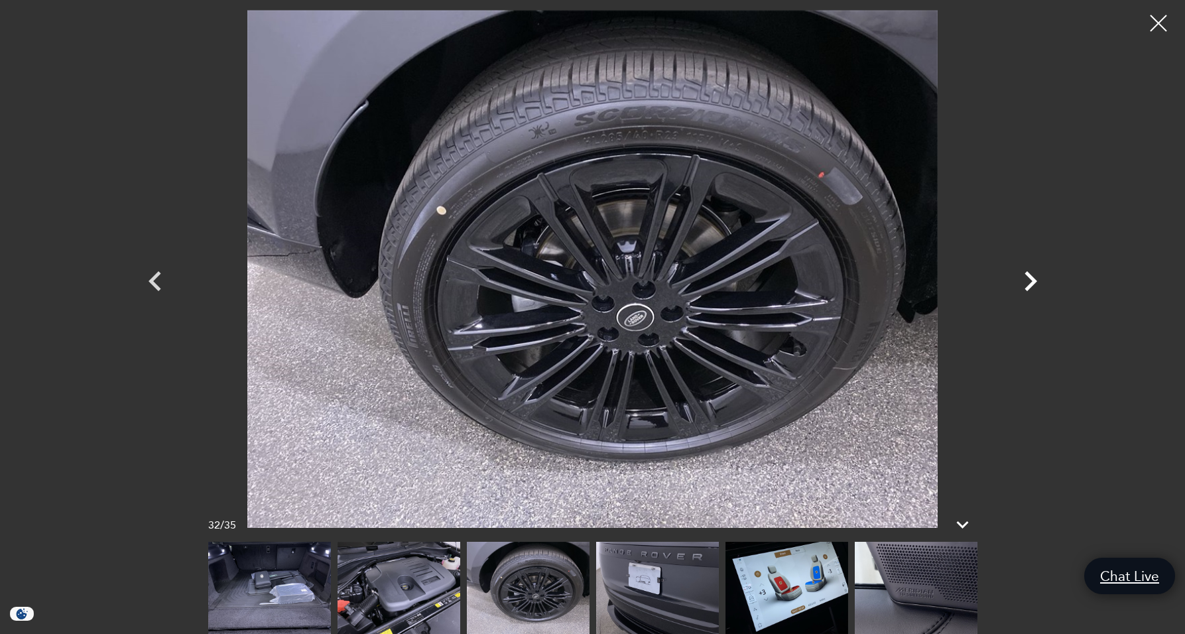
click at [1029, 283] on icon "Next" at bounding box center [1031, 281] width 40 height 40
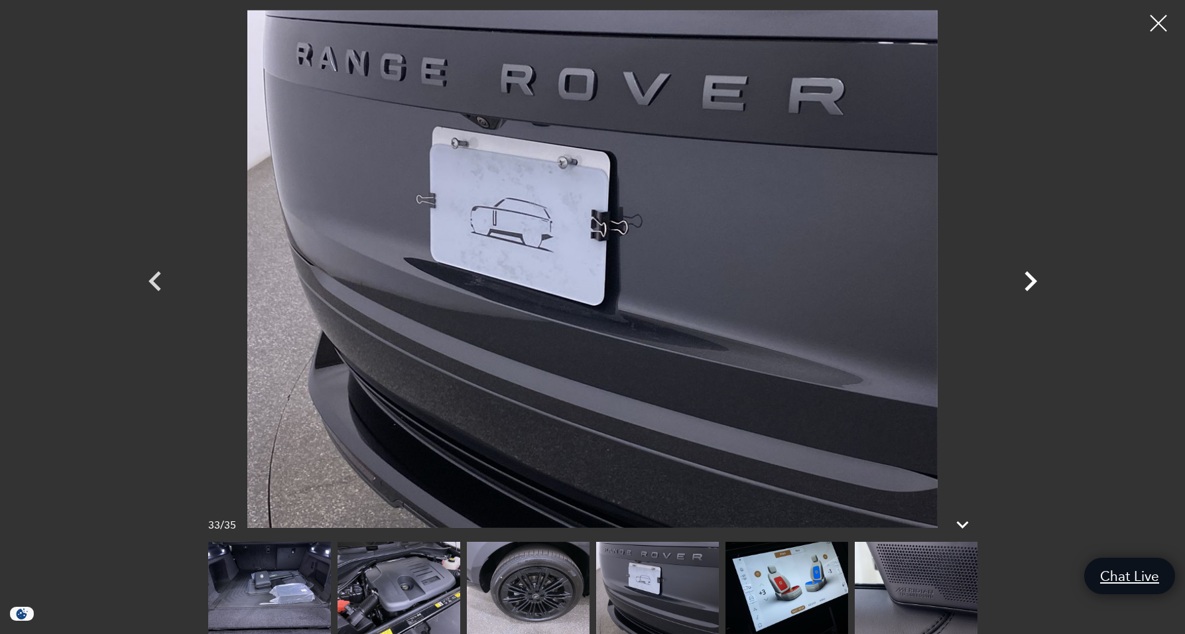
click at [1029, 283] on icon "Next" at bounding box center [1031, 281] width 40 height 40
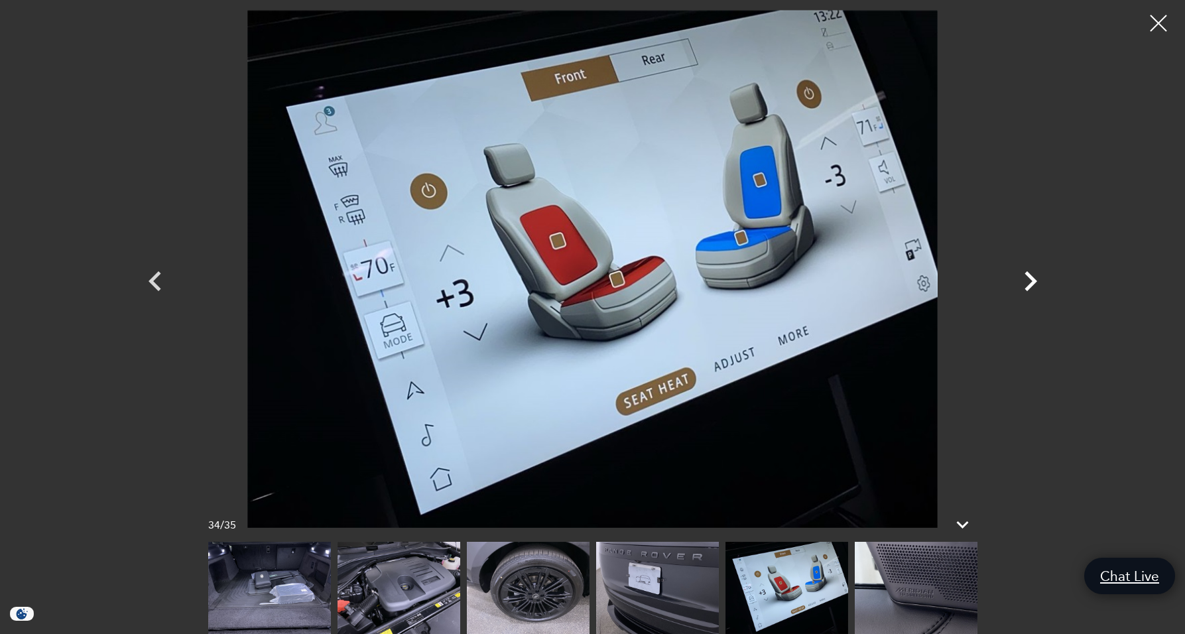
click at [1029, 283] on icon "Next" at bounding box center [1031, 281] width 40 height 40
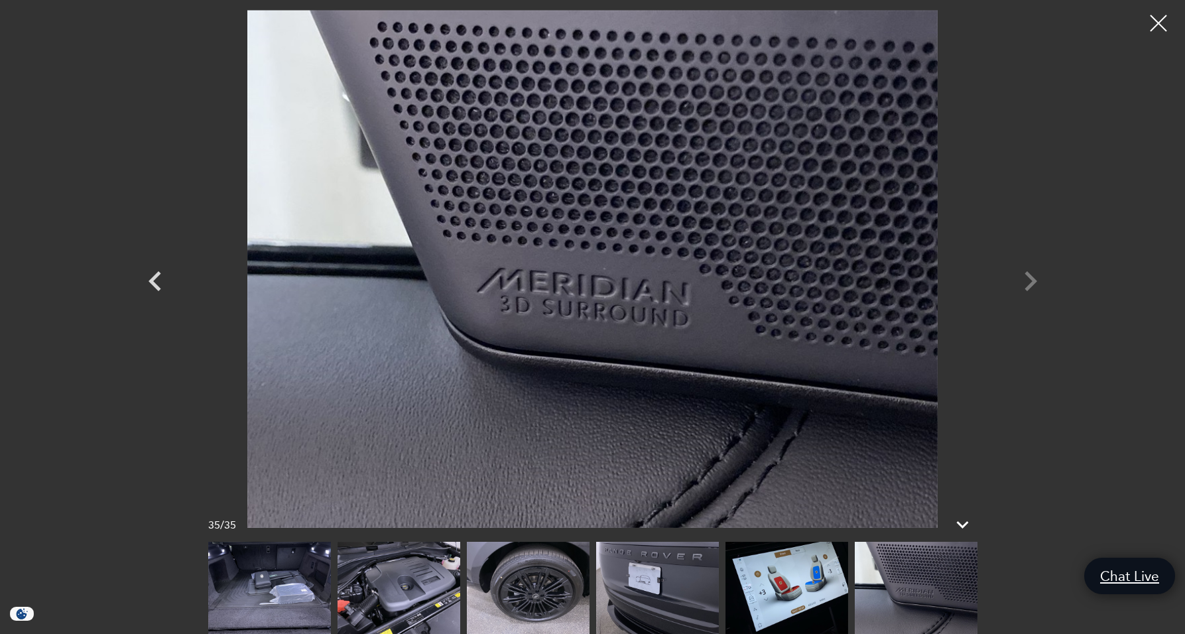
click at [1029, 283] on div at bounding box center [593, 269] width 929 height 518
click at [1158, 31] on div at bounding box center [1159, 23] width 35 height 35
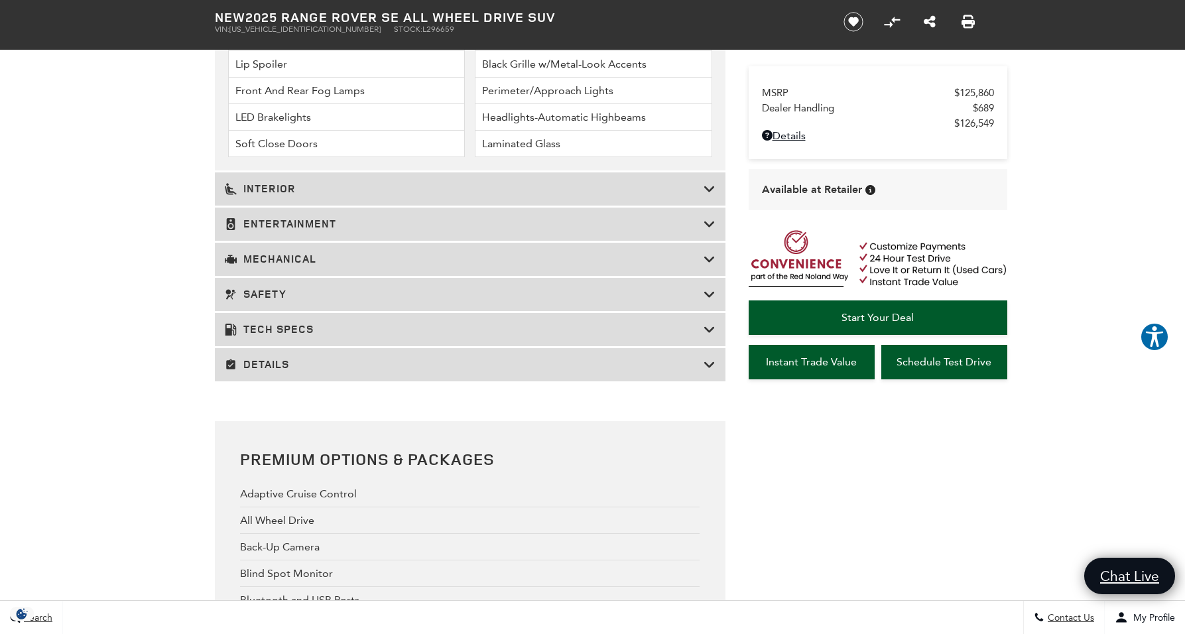
scroll to position [2070, 0]
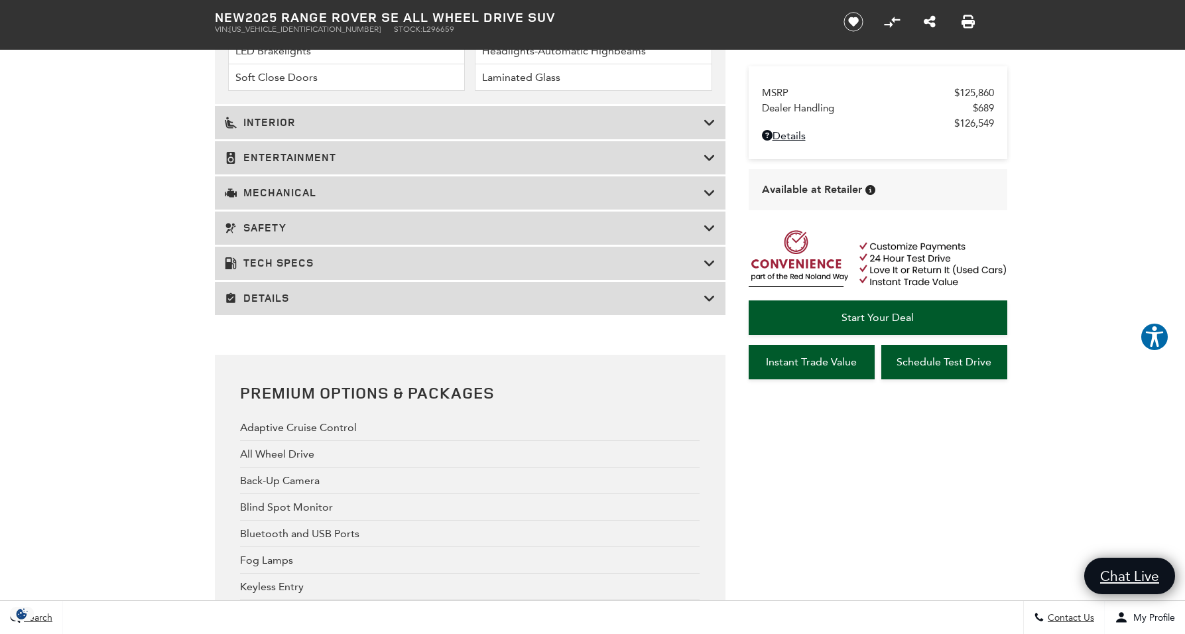
click at [710, 200] on icon at bounding box center [710, 192] width 12 height 13
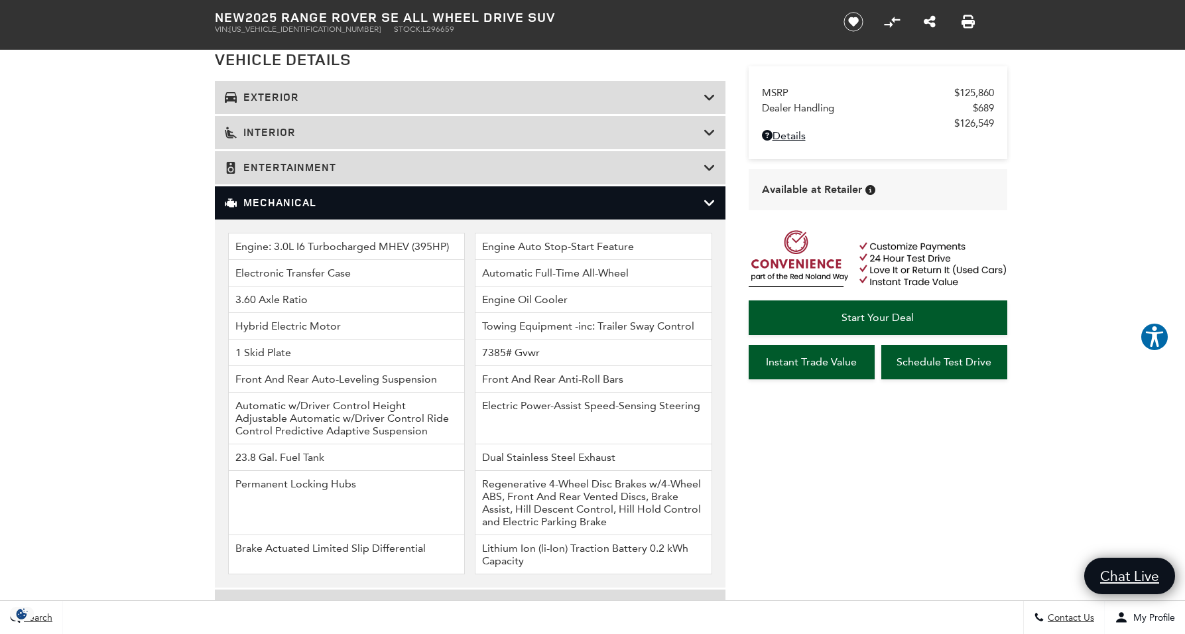
scroll to position [1601, 0]
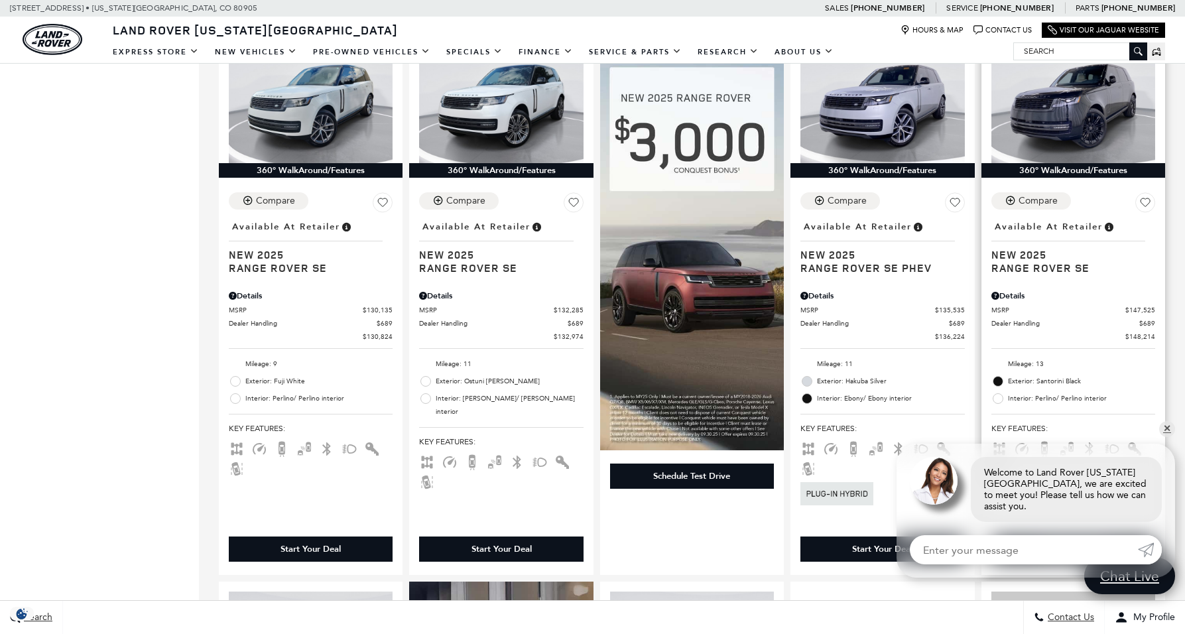
scroll to position [906, 0]
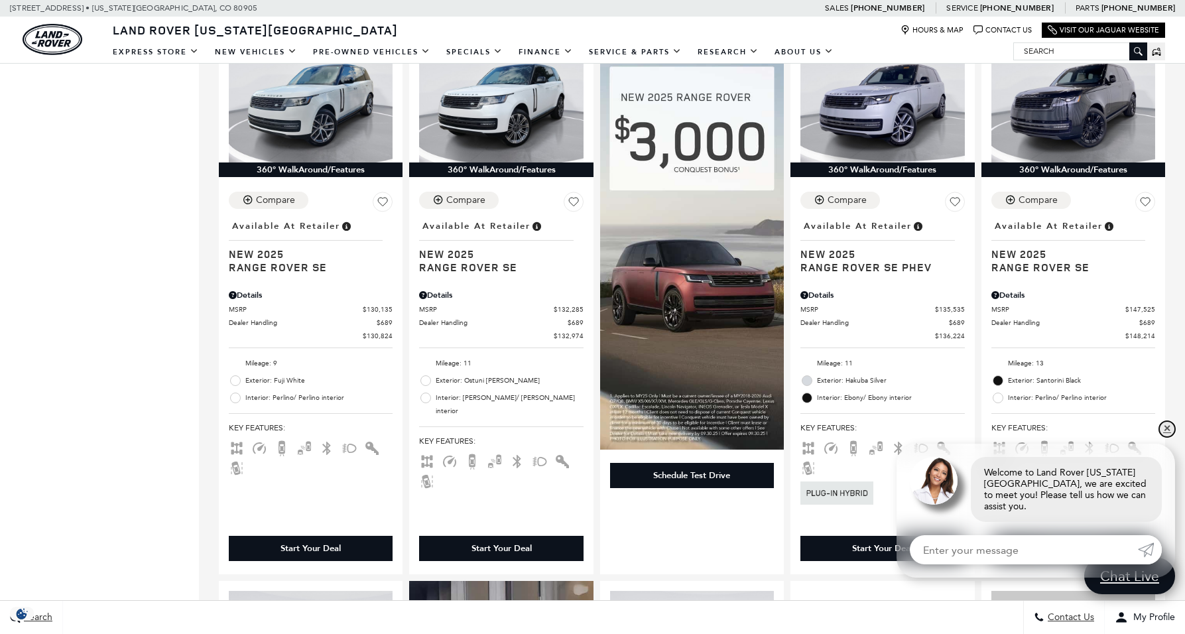
click at [1168, 434] on link "✕" at bounding box center [1168, 429] width 16 height 16
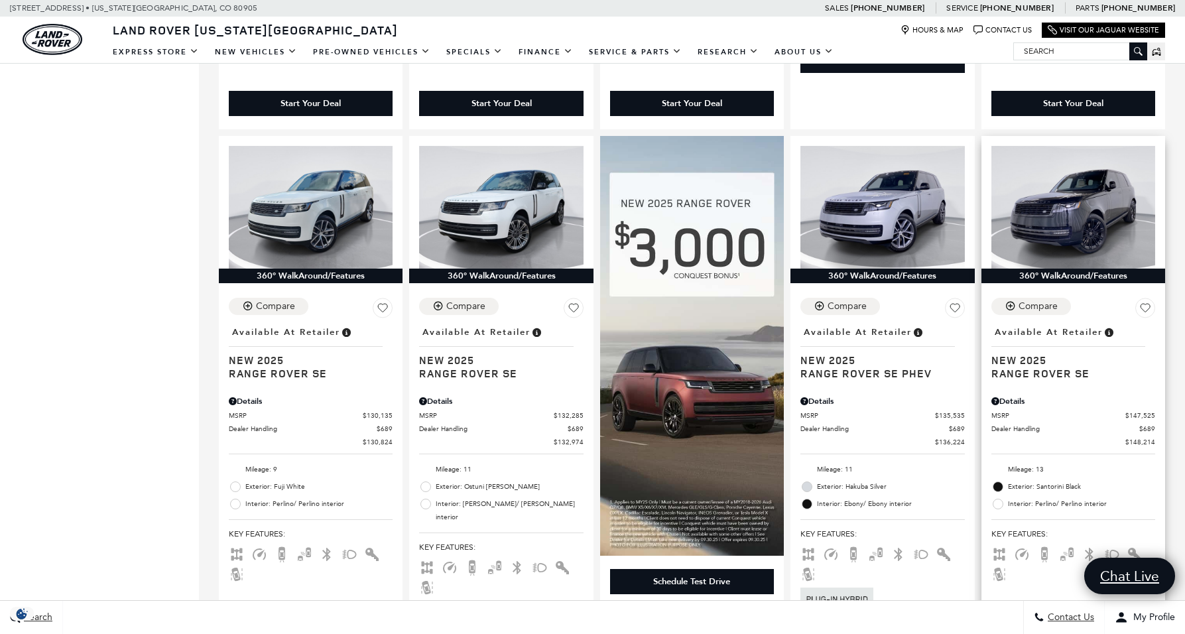
scroll to position [801, 0]
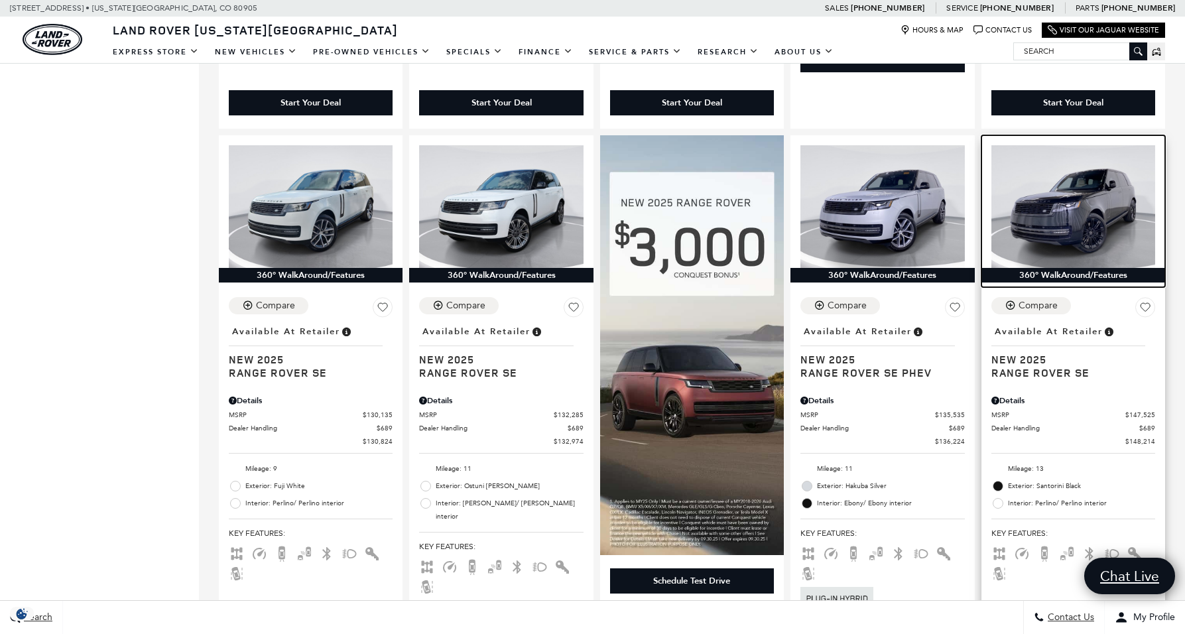
click at [1080, 215] on img at bounding box center [1074, 206] width 164 height 123
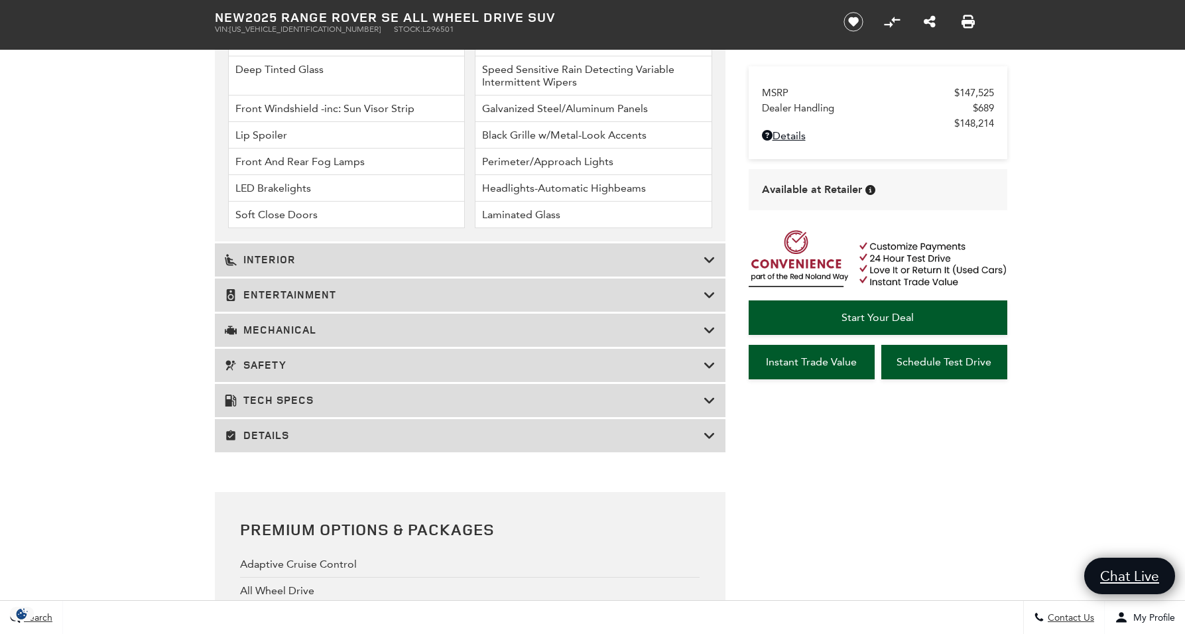
scroll to position [1976, 0]
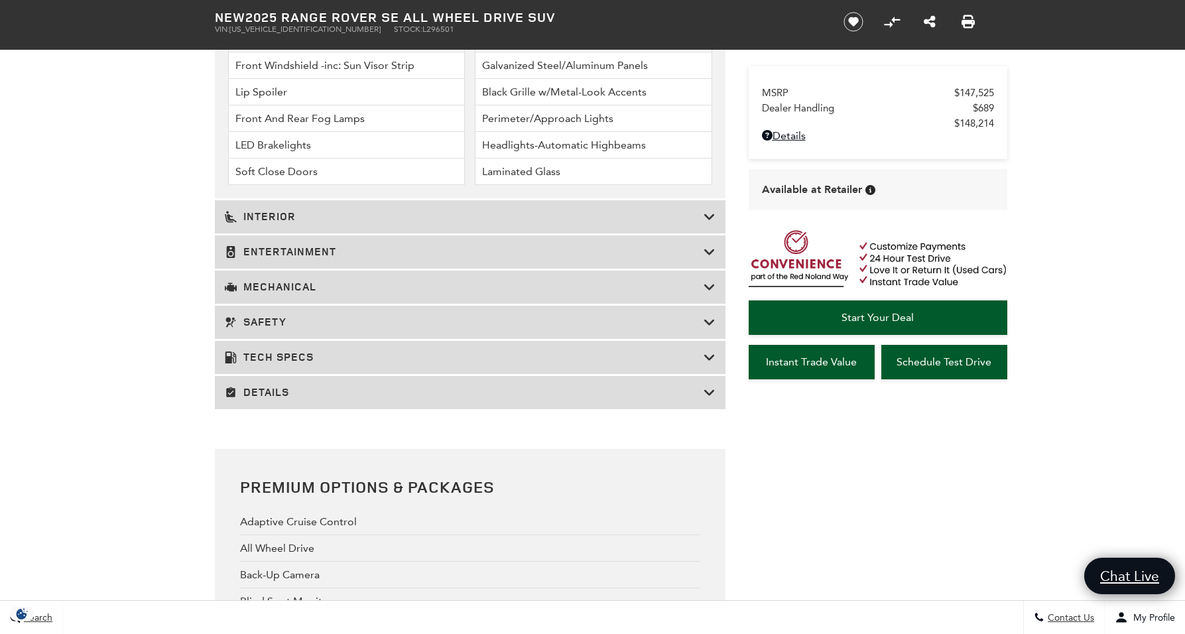
click at [709, 294] on icon at bounding box center [710, 287] width 12 height 13
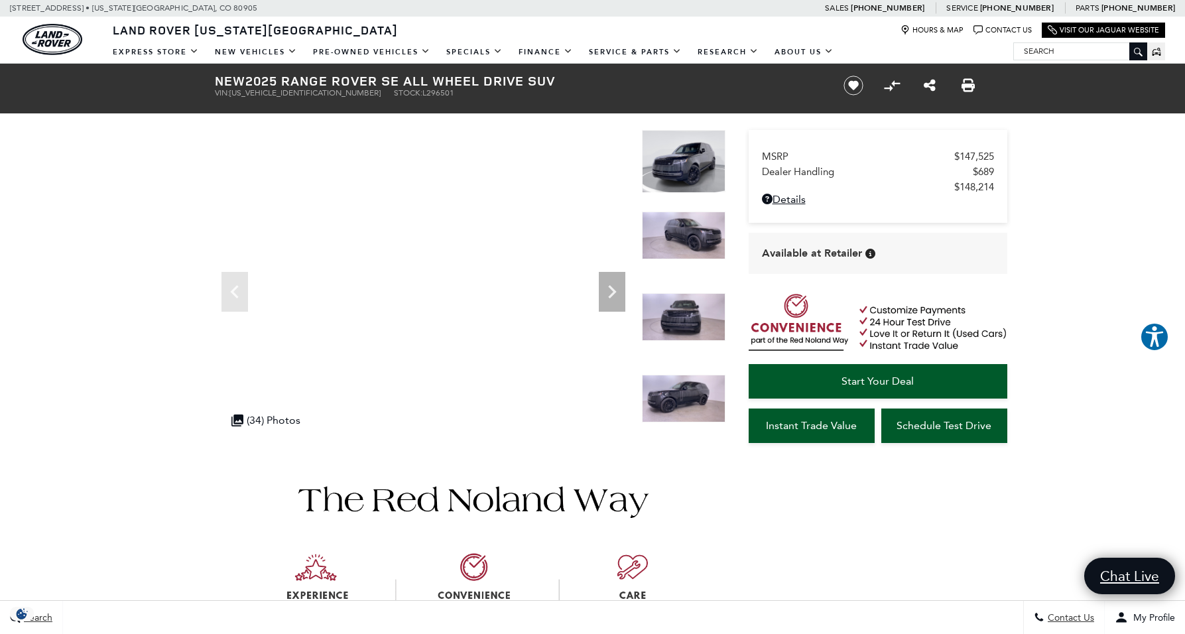
scroll to position [0, 0]
click at [610, 299] on icon "Next" at bounding box center [612, 292] width 27 height 27
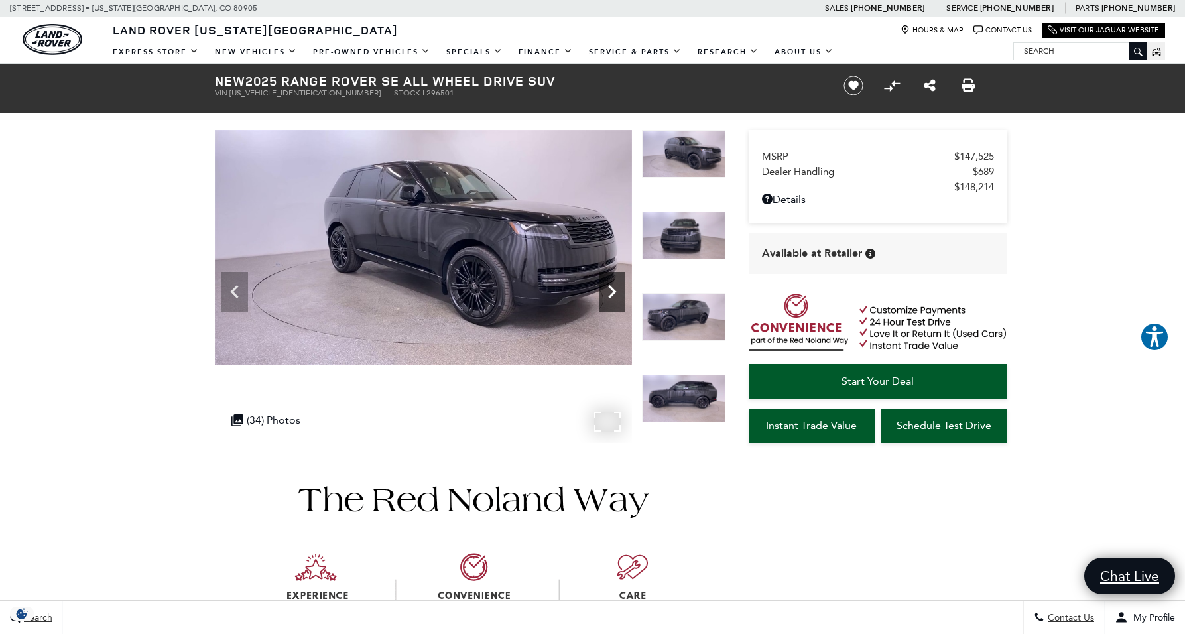
click at [611, 283] on icon "Next" at bounding box center [612, 292] width 27 height 27
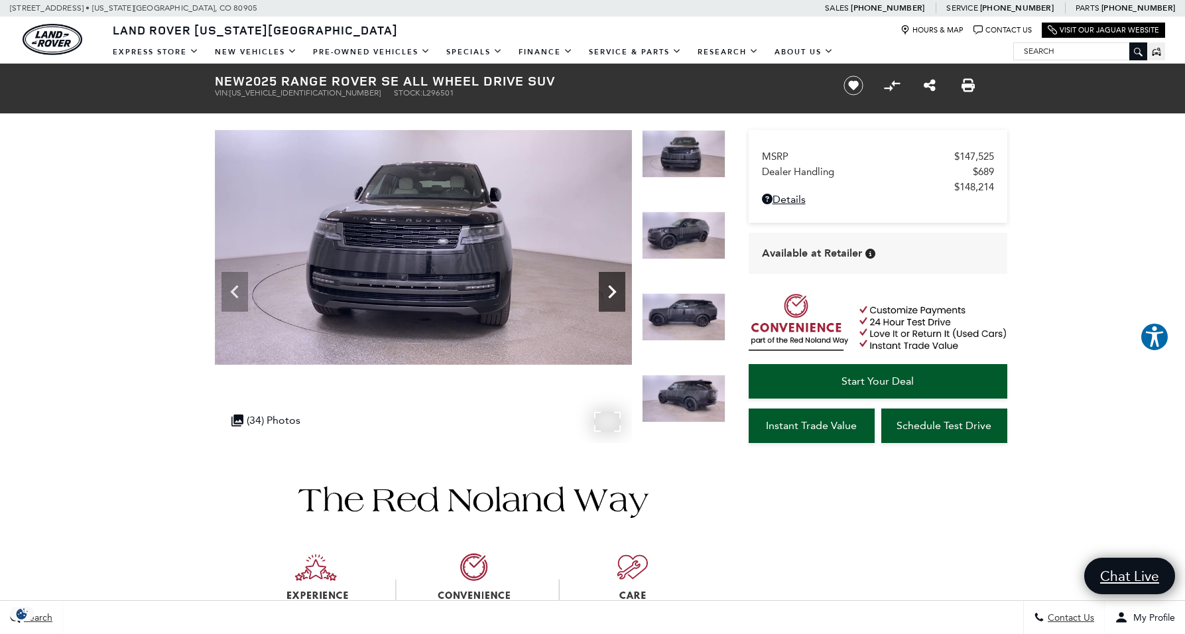
click at [611, 283] on icon "Next" at bounding box center [612, 292] width 27 height 27
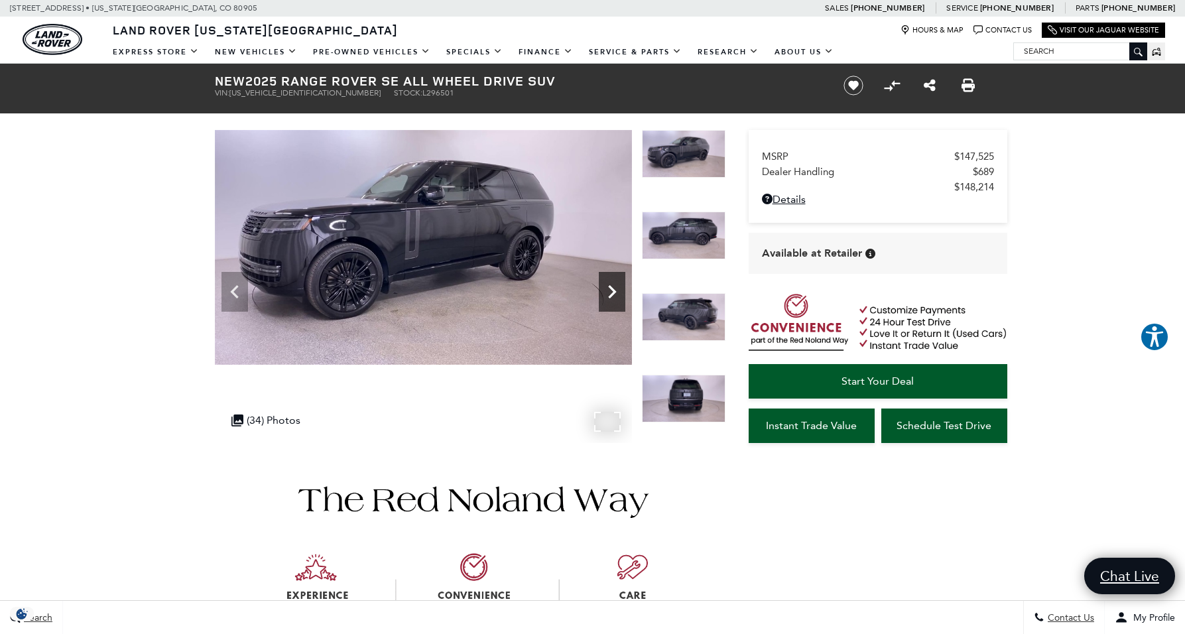
click at [611, 283] on icon "Next" at bounding box center [612, 292] width 27 height 27
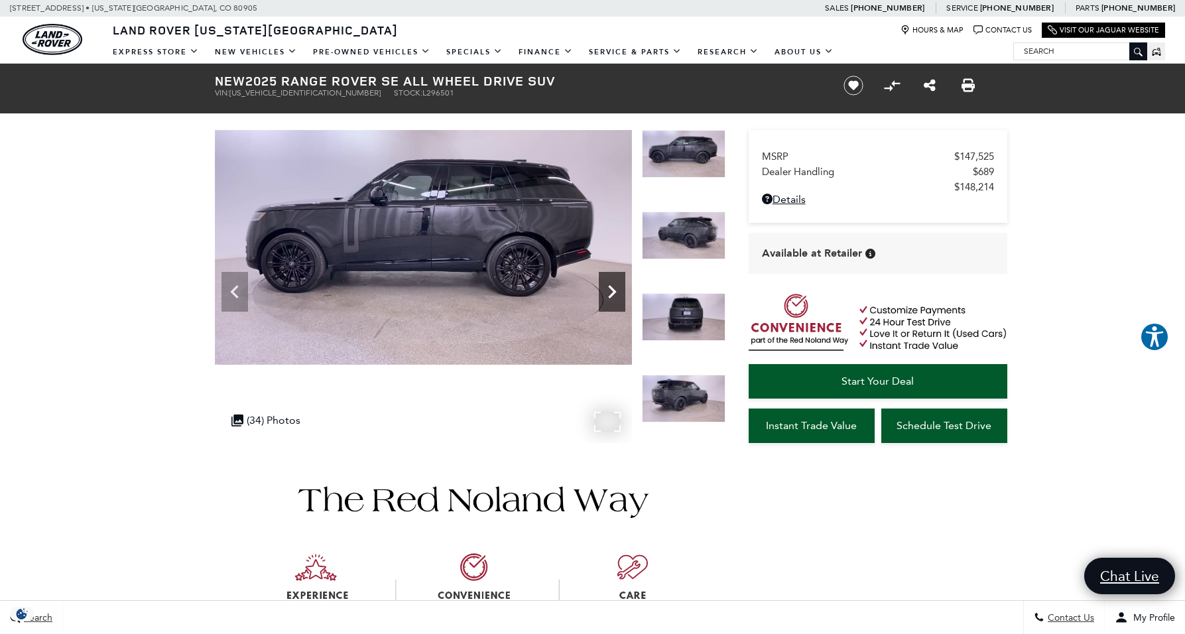
click at [611, 283] on icon "Next" at bounding box center [612, 292] width 27 height 27
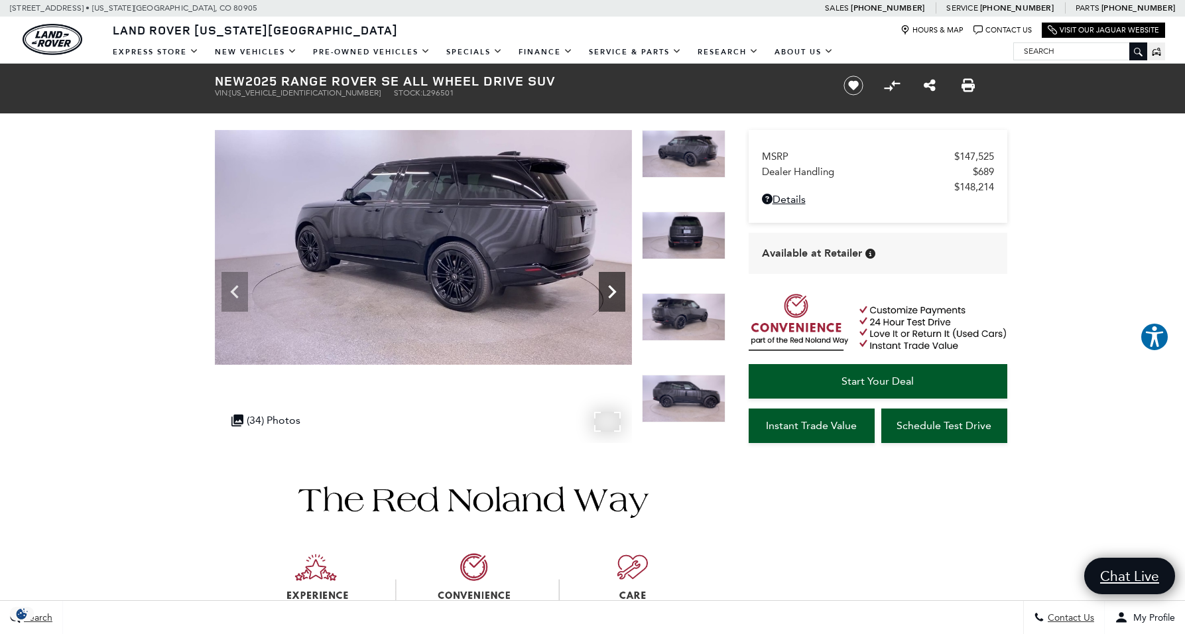
click at [611, 283] on icon "Next" at bounding box center [612, 292] width 27 height 27
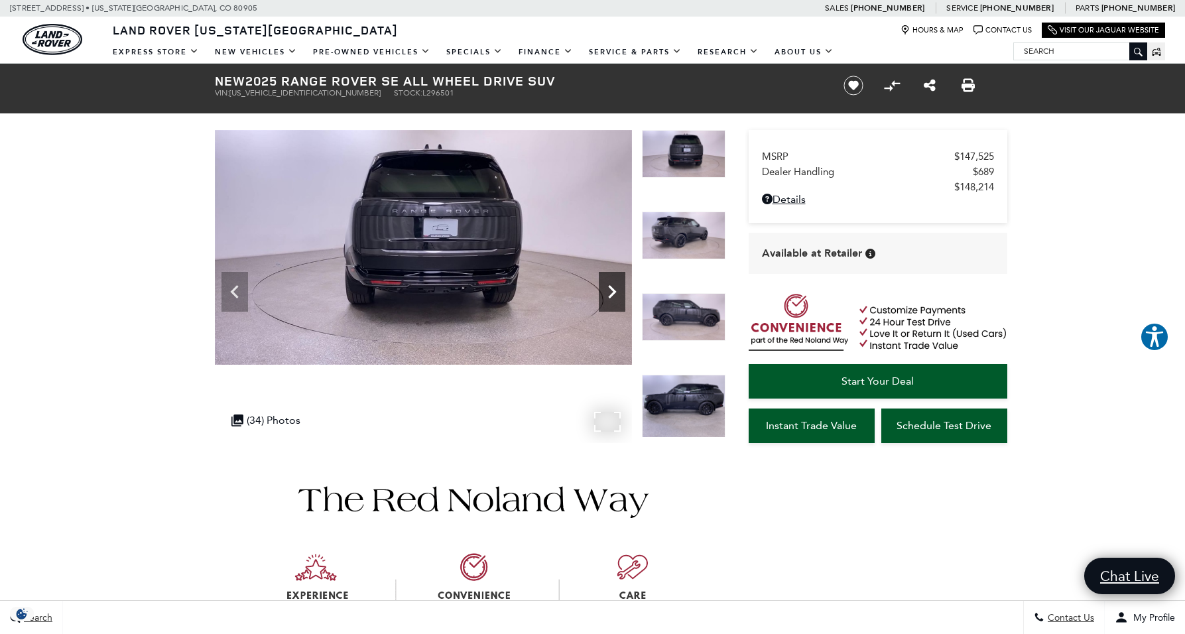
click at [611, 283] on icon "Next" at bounding box center [612, 292] width 27 height 27
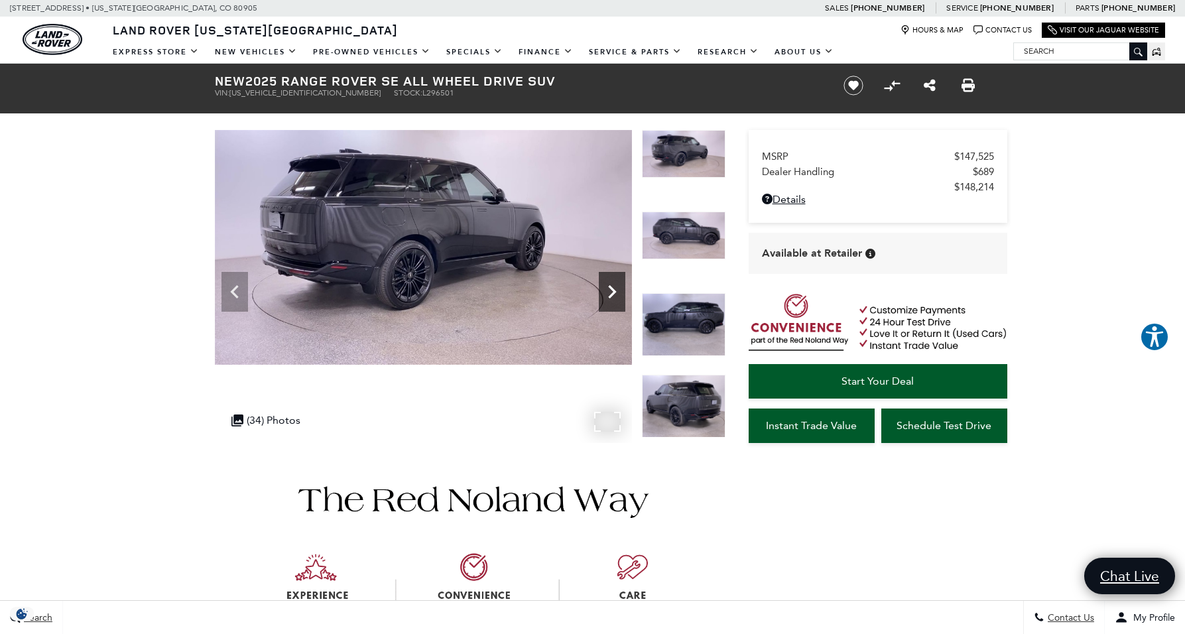
click at [611, 283] on icon "Next" at bounding box center [612, 292] width 27 height 27
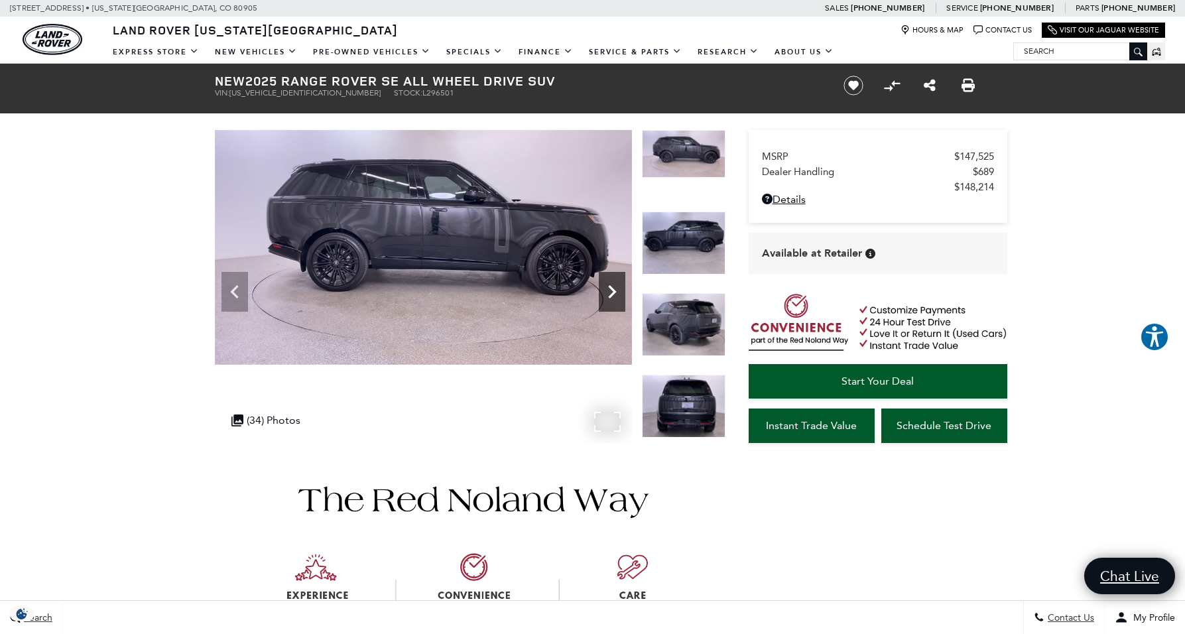
click at [611, 283] on icon "Next" at bounding box center [612, 292] width 27 height 27
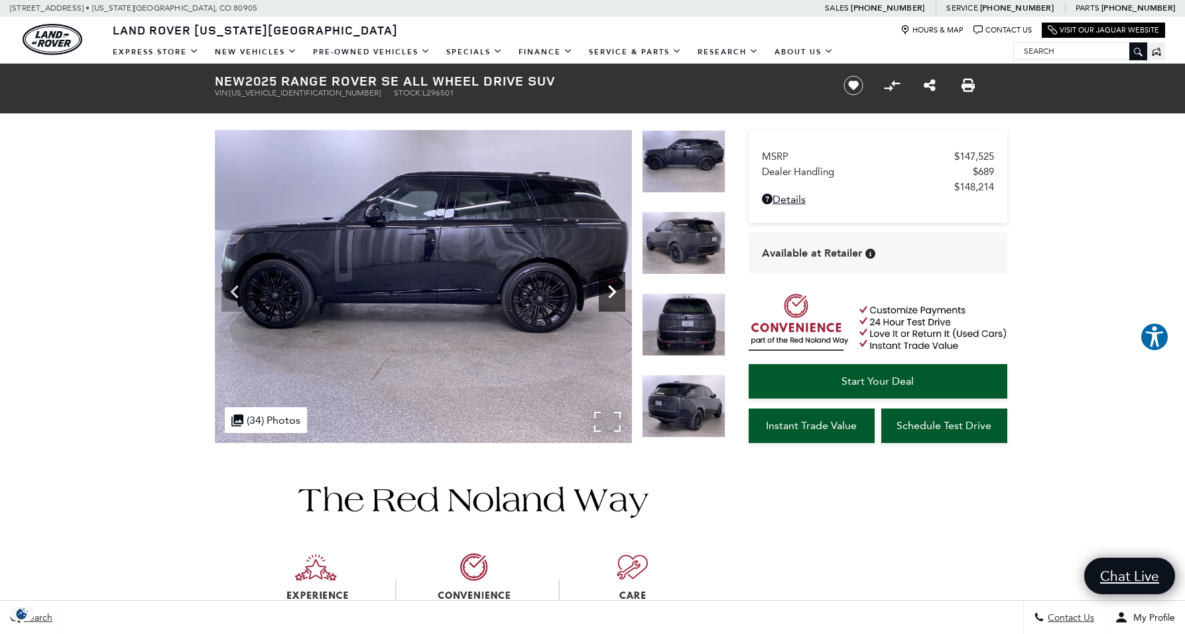
click at [611, 283] on icon "Next" at bounding box center [612, 292] width 27 height 27
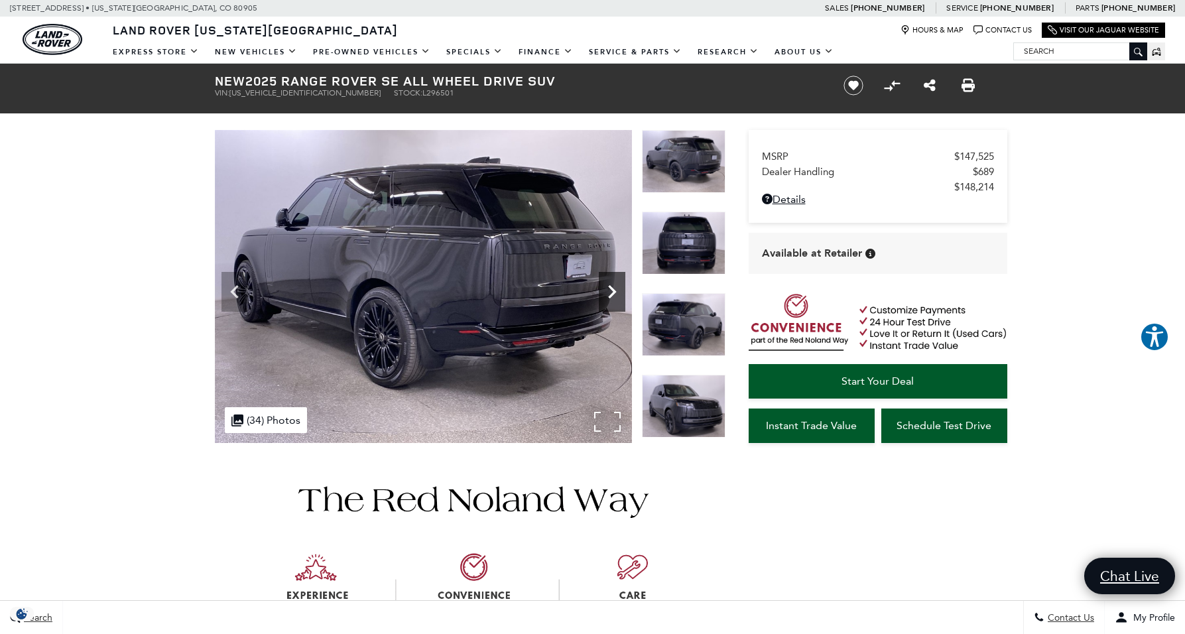
click at [611, 283] on icon "Next" at bounding box center [612, 292] width 27 height 27
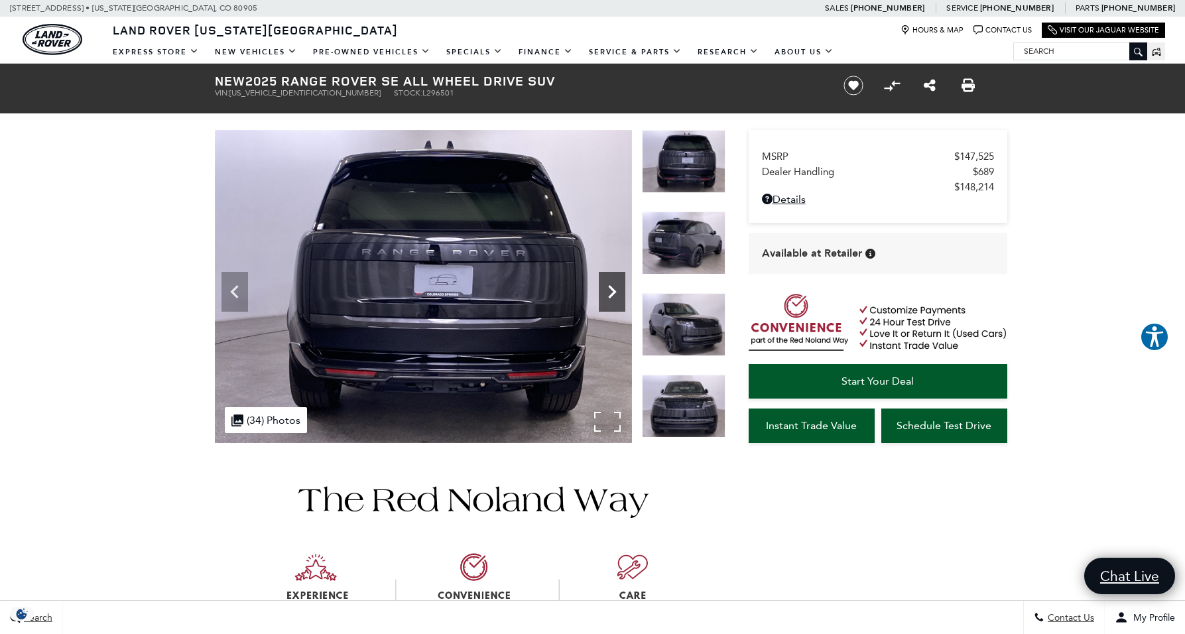
click at [611, 283] on icon "Next" at bounding box center [612, 292] width 27 height 27
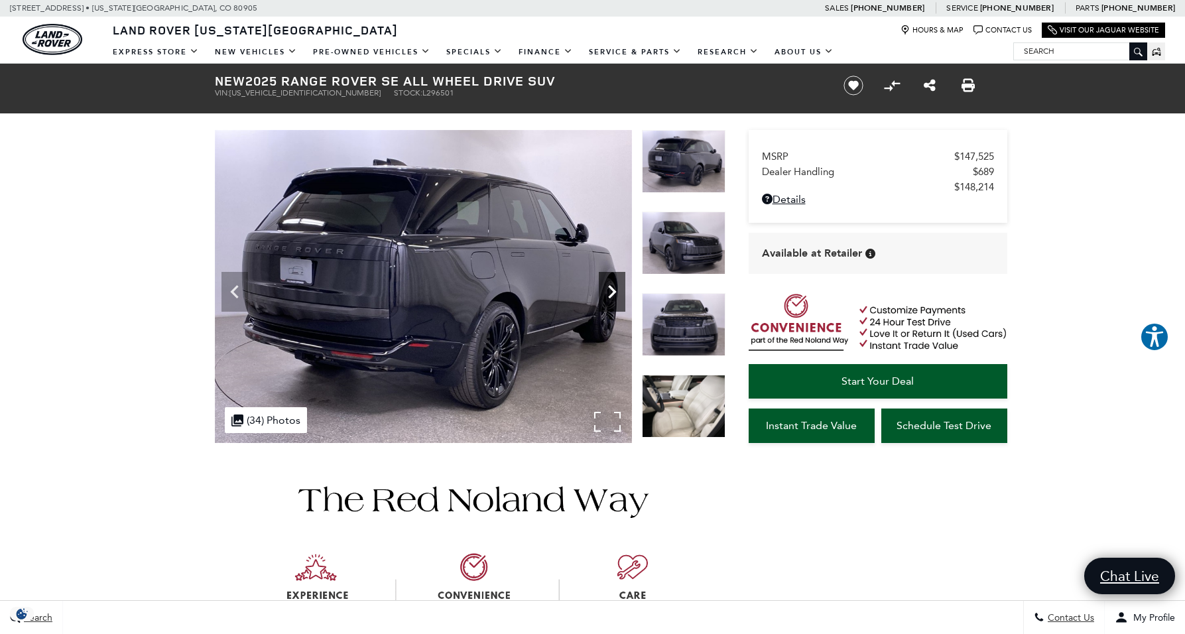
click at [611, 283] on icon "Next" at bounding box center [612, 292] width 27 height 27
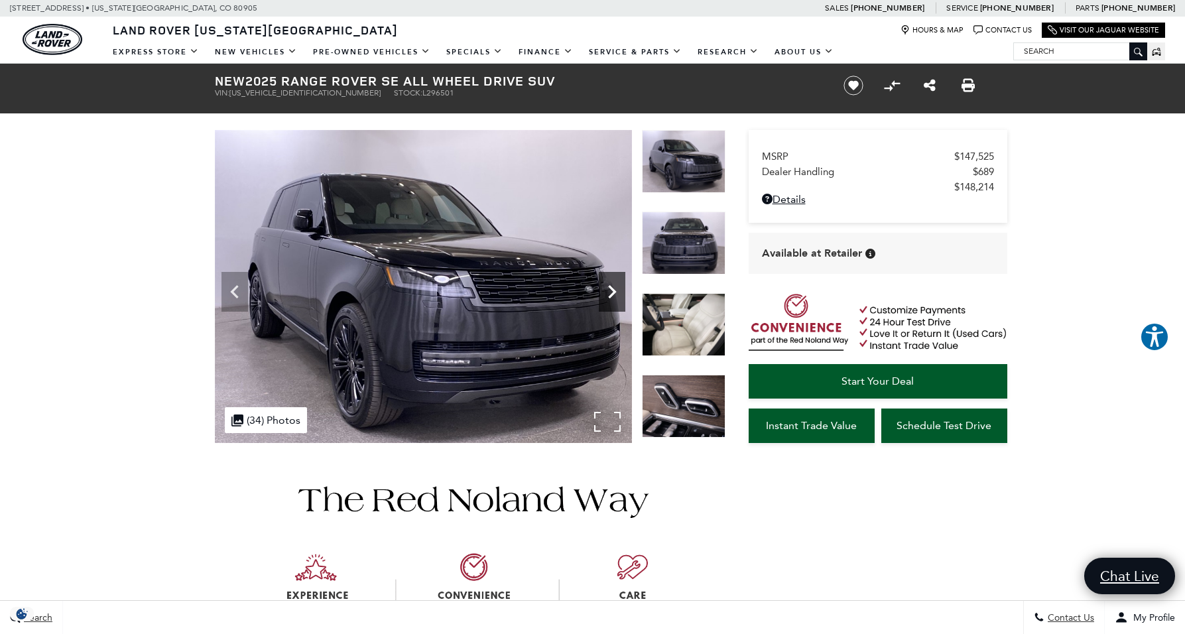
click at [611, 283] on icon "Next" at bounding box center [612, 292] width 27 height 27
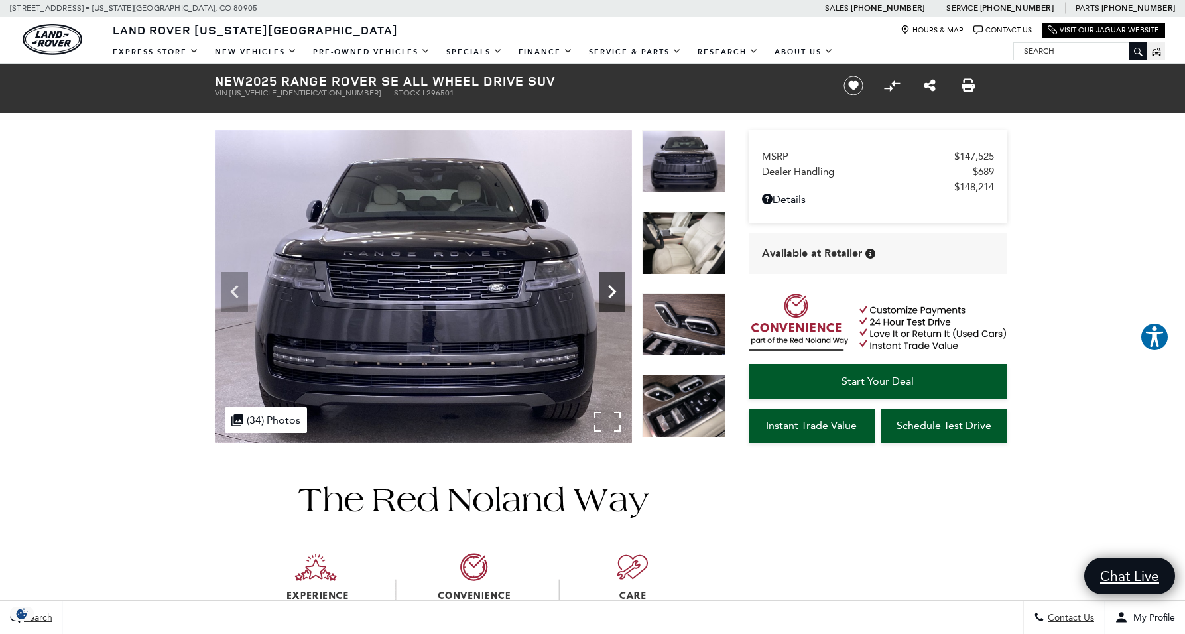
click at [611, 283] on icon "Next" at bounding box center [612, 292] width 27 height 27
